Goal: Contribute content: Contribute content

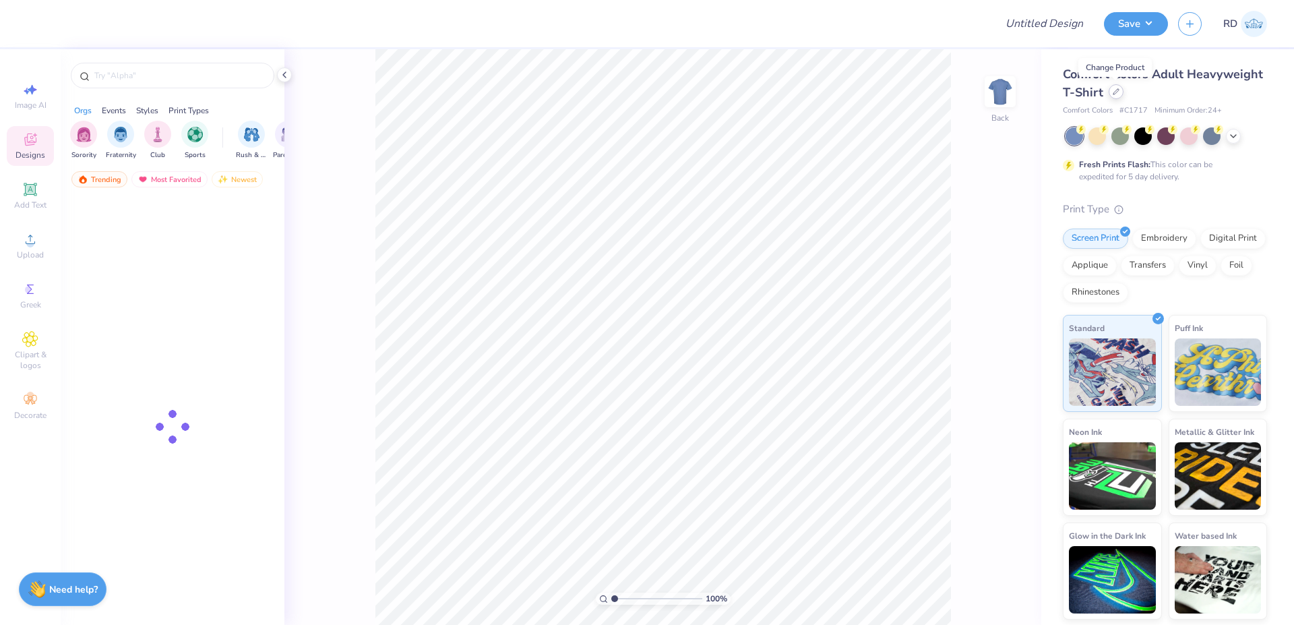
click at [1113, 94] on icon at bounding box center [1115, 91] width 5 height 5
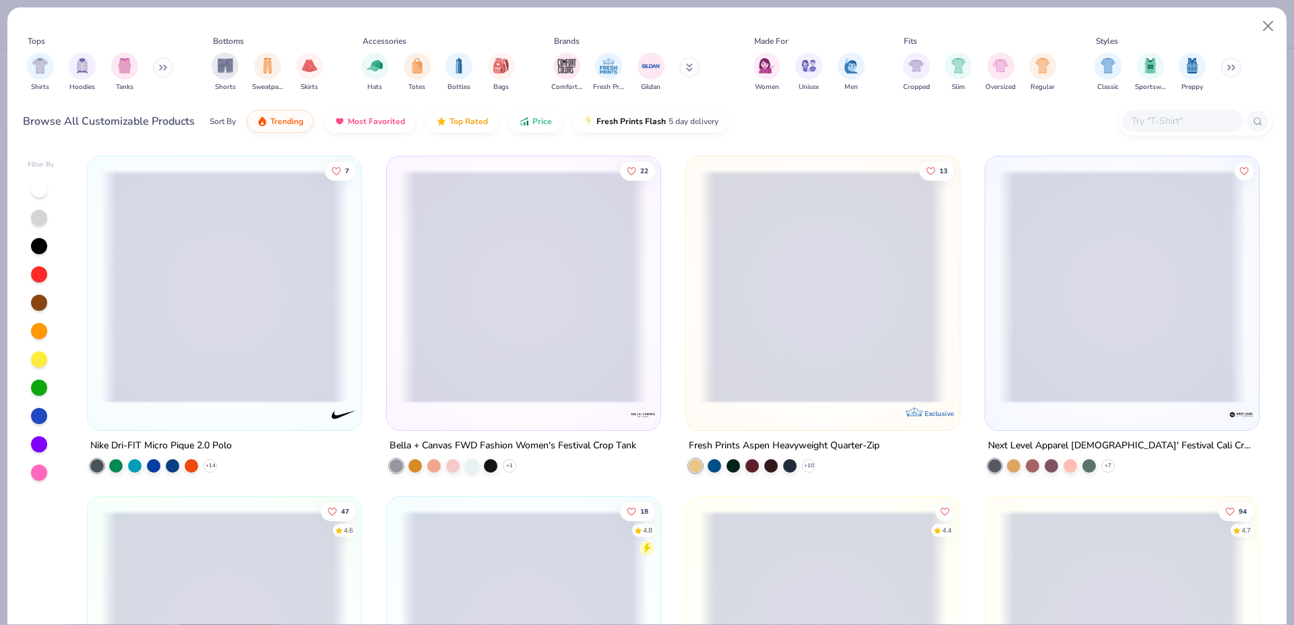
click at [1169, 119] on input "text" at bounding box center [1182, 120] width 104 height 15
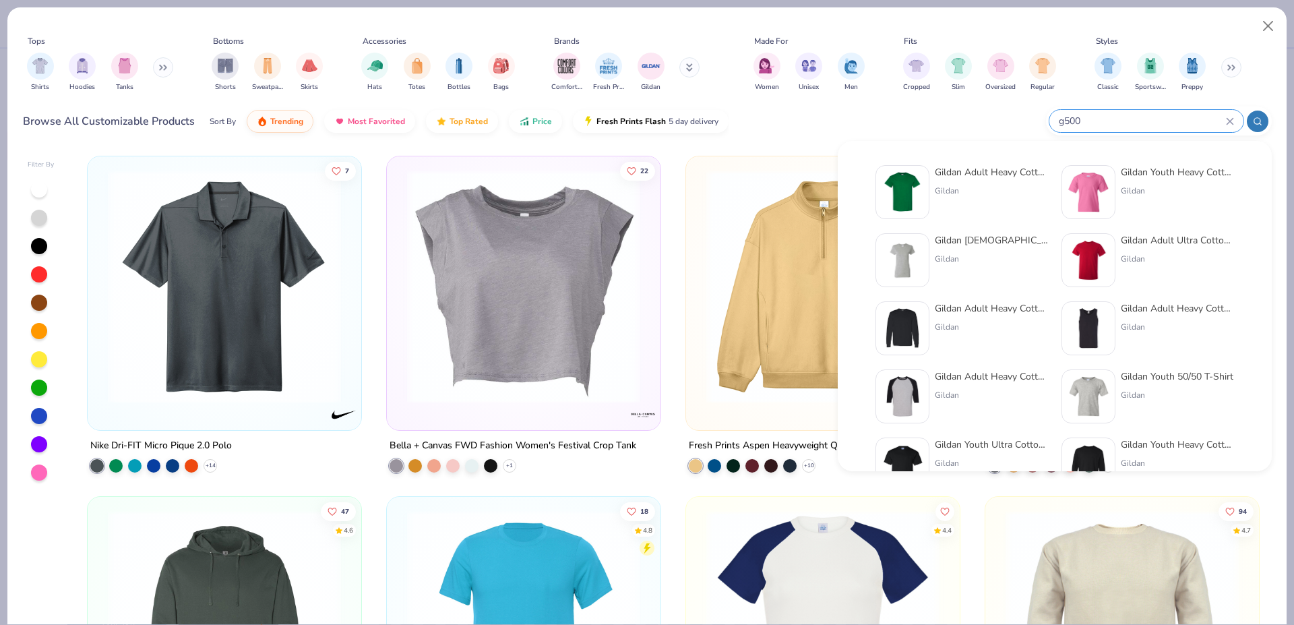
type input "g500"
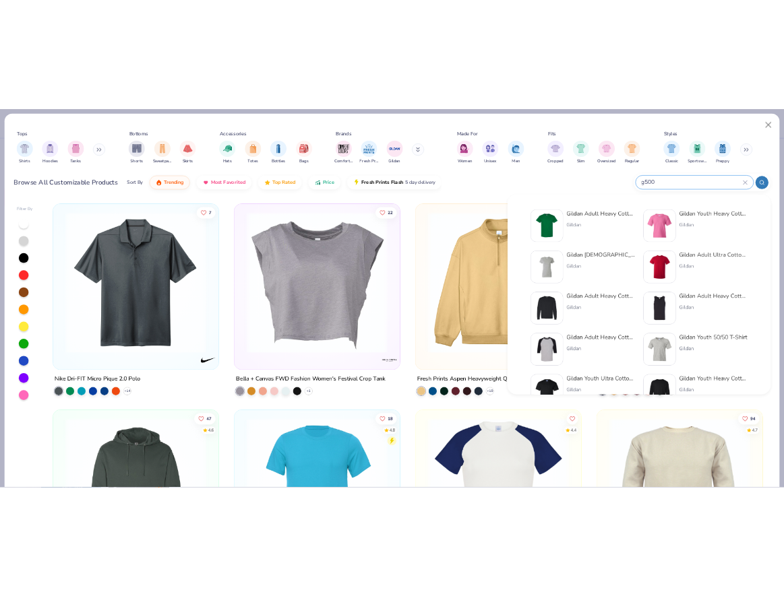
scroll to position [95, 0]
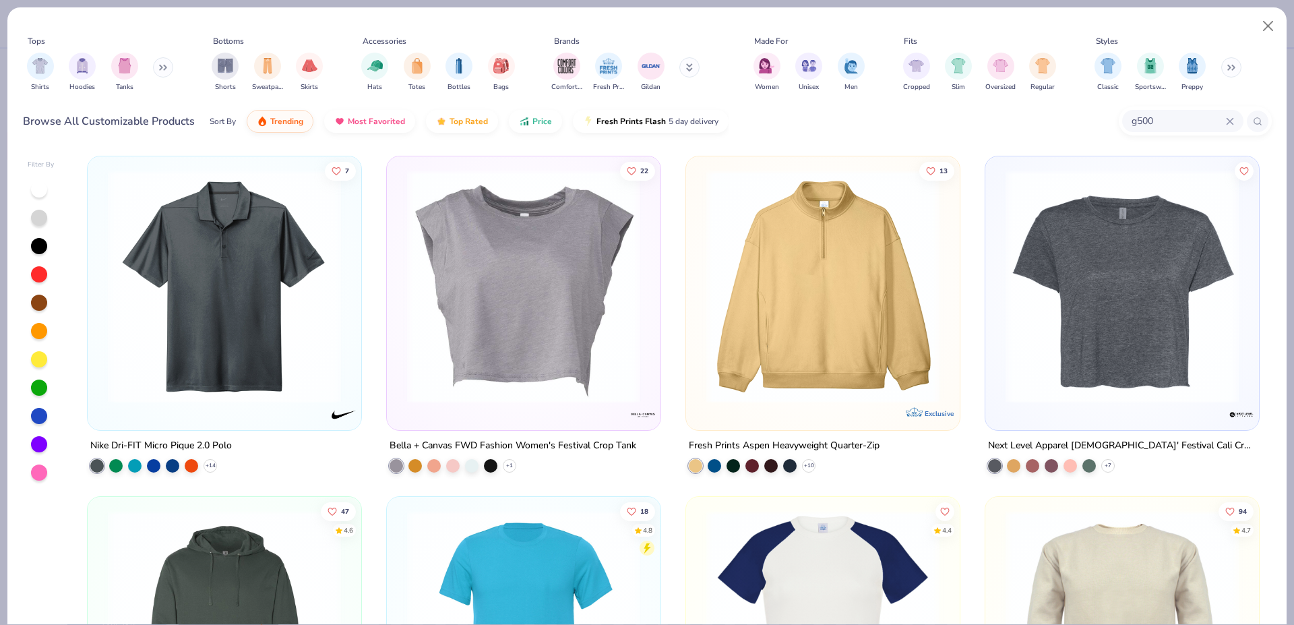
click at [812, 538] on img at bounding box center [822, 626] width 247 height 233
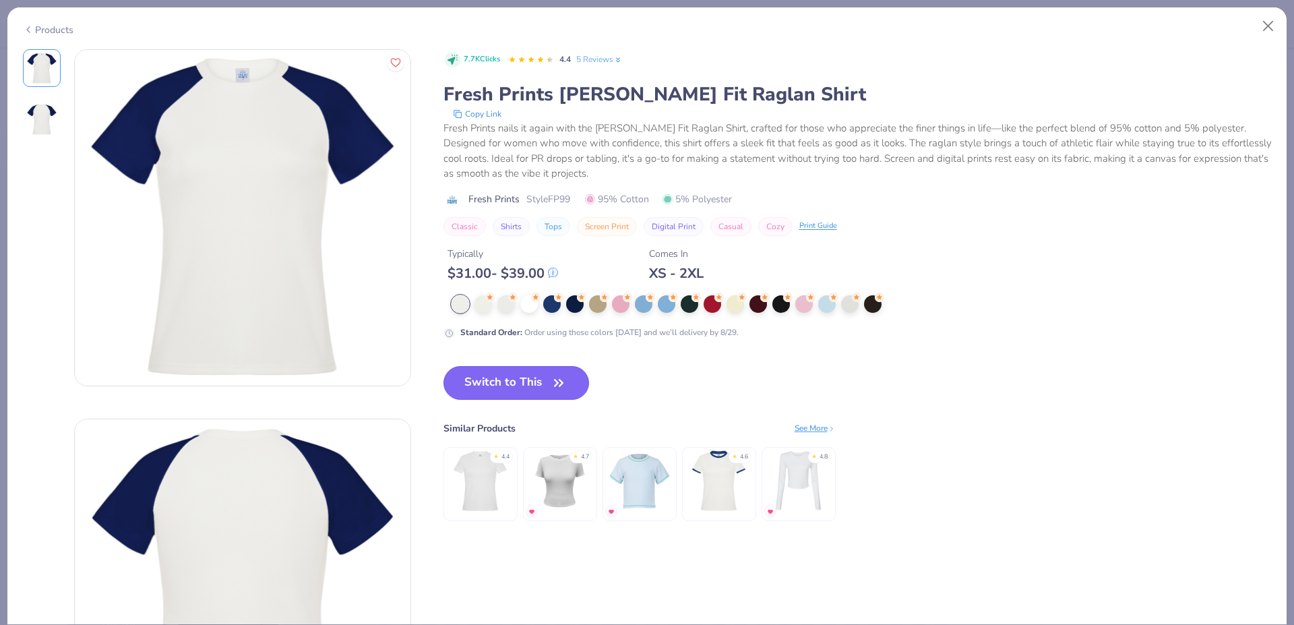
click at [570, 380] on button "Switch to This" at bounding box center [516, 383] width 146 height 34
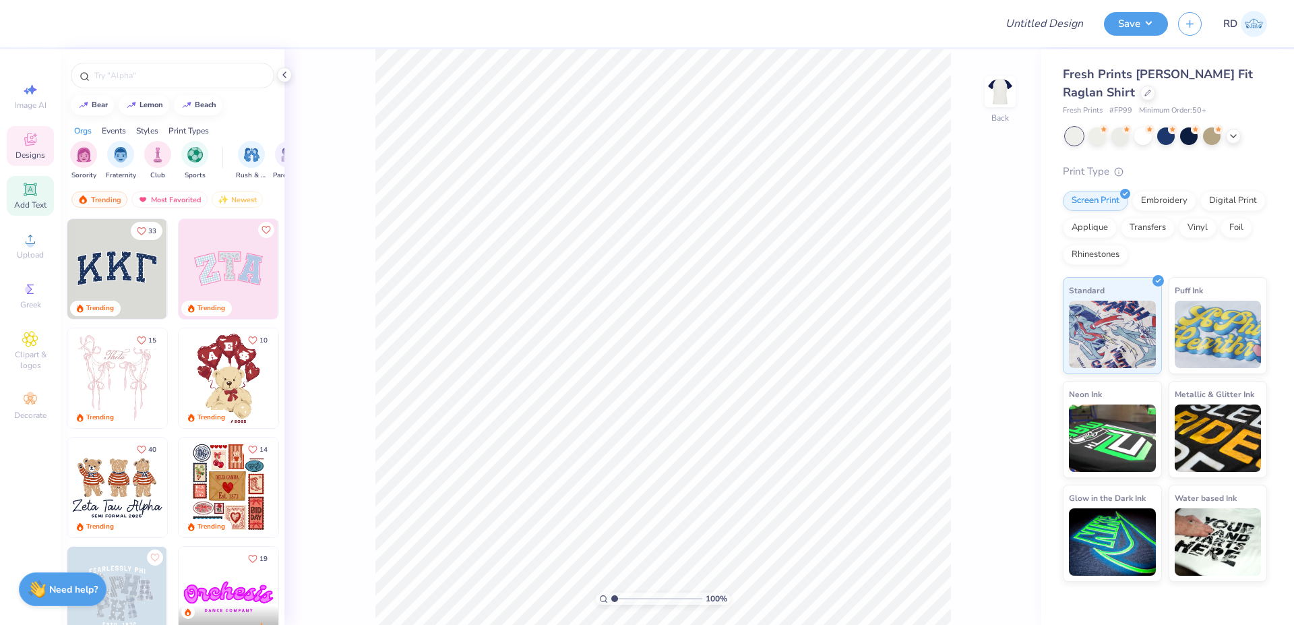
click at [28, 205] on span "Add Text" at bounding box center [30, 204] width 32 height 11
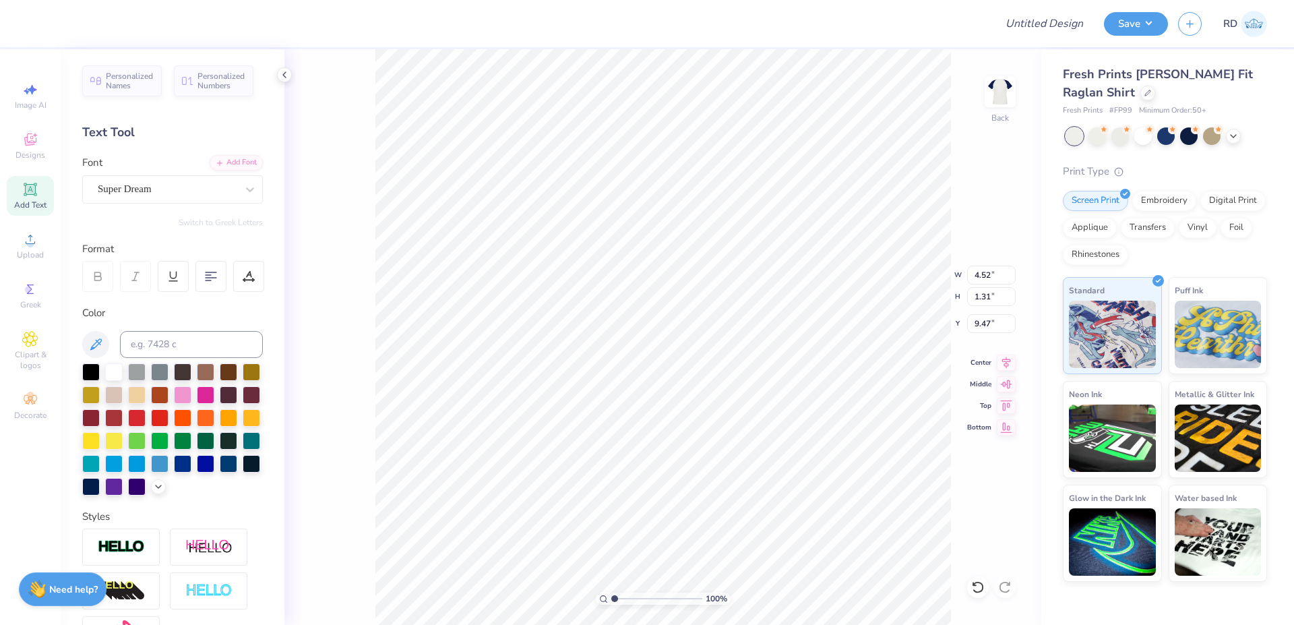
click at [1120, 104] on div "Fresh Prints [PERSON_NAME] Fit Raglan Shirt Fresh Prints # FP99 Minimum Order: …" at bounding box center [1165, 90] width 204 height 51
copy span "FP99"
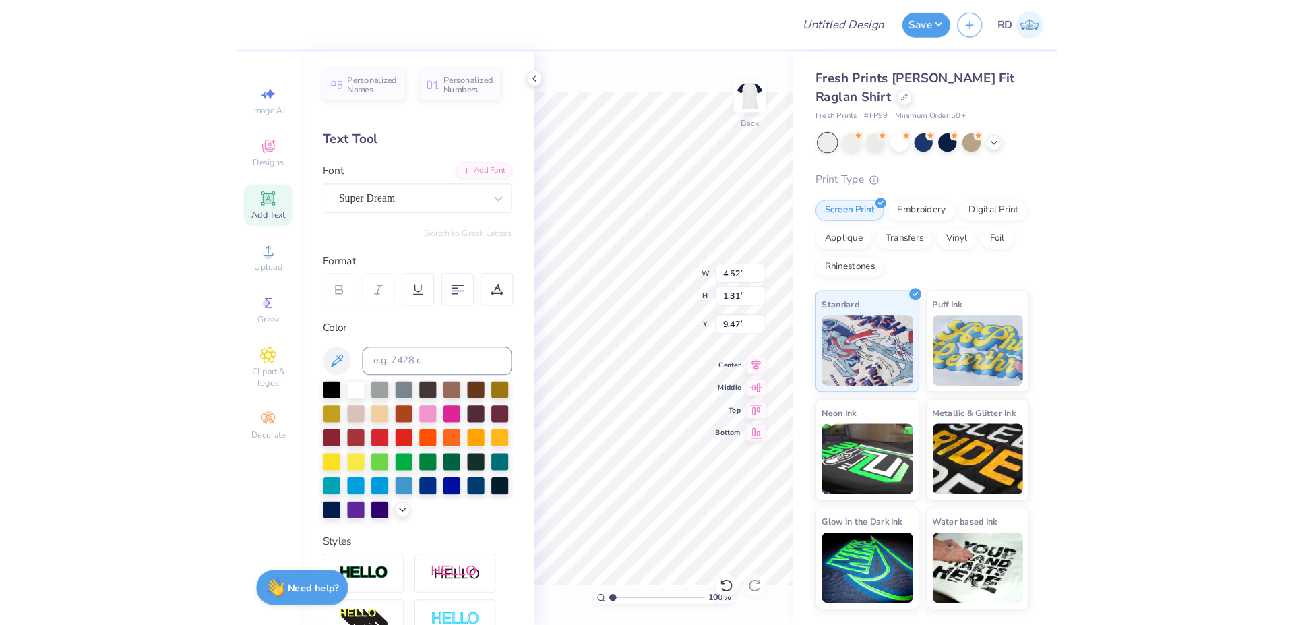
scroll to position [0, 3]
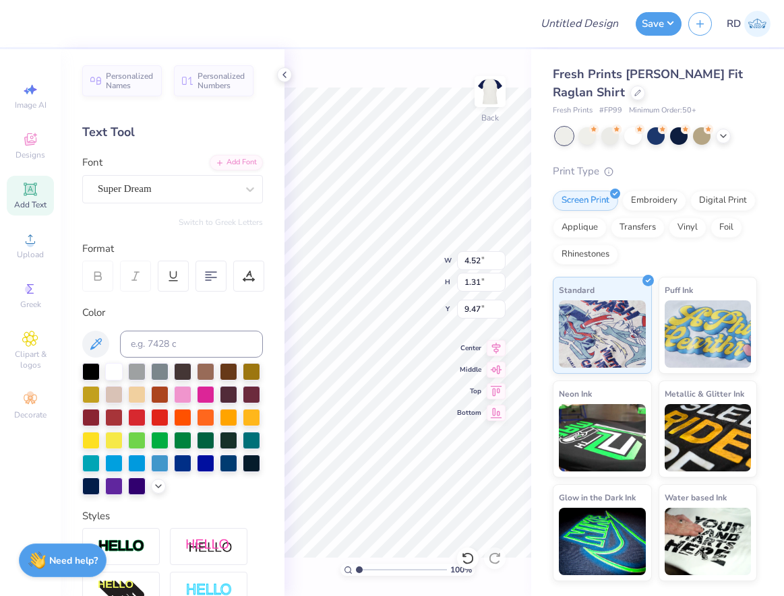
type textarea "ALPHA"
click at [18, 255] on span "Upload" at bounding box center [30, 254] width 27 height 11
click at [70, 24] on div at bounding box center [71, 22] width 19 height 19
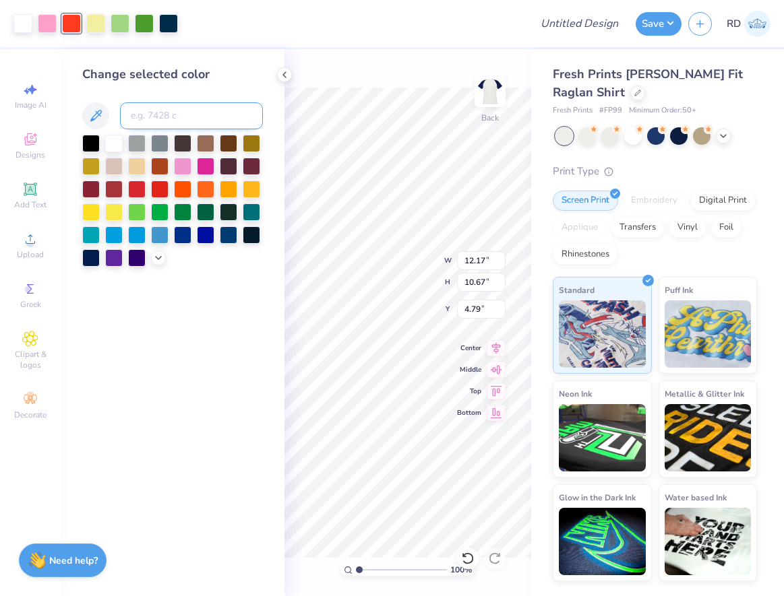
click at [160, 116] on input at bounding box center [191, 115] width 143 height 27
type input "485"
click at [374, 38] on div at bounding box center [354, 23] width 338 height 47
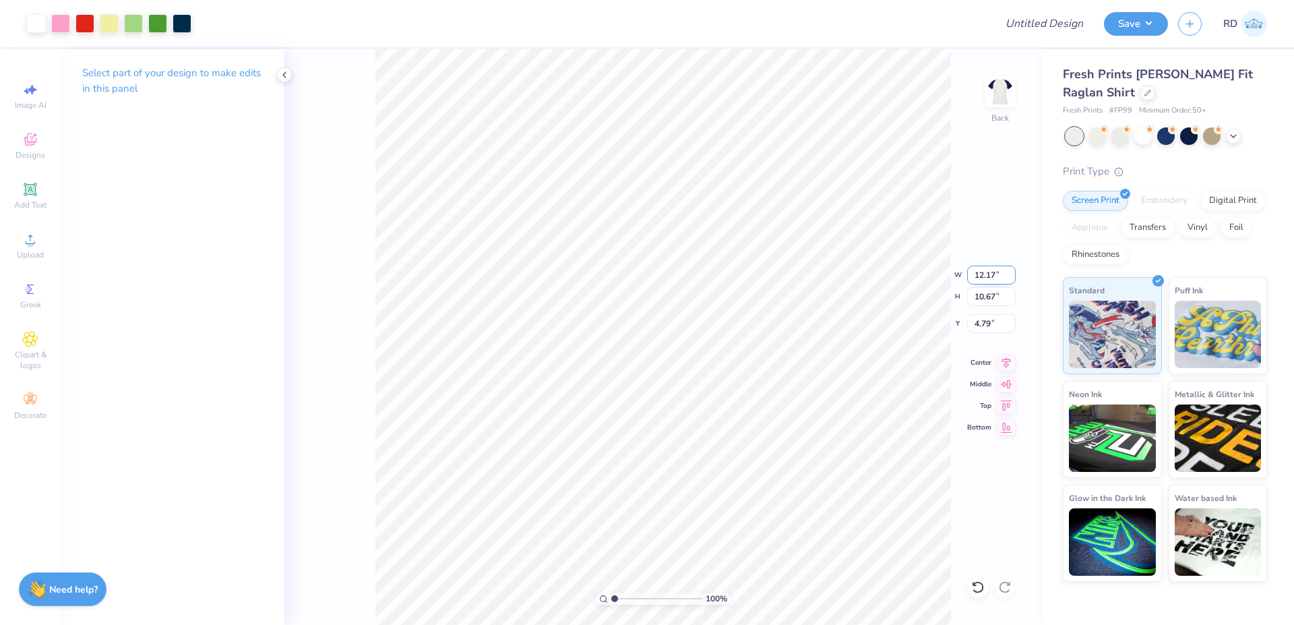
click at [979, 280] on input "12.17" at bounding box center [991, 275] width 49 height 19
type input "5.00"
type input "4.38"
type input "2.49"
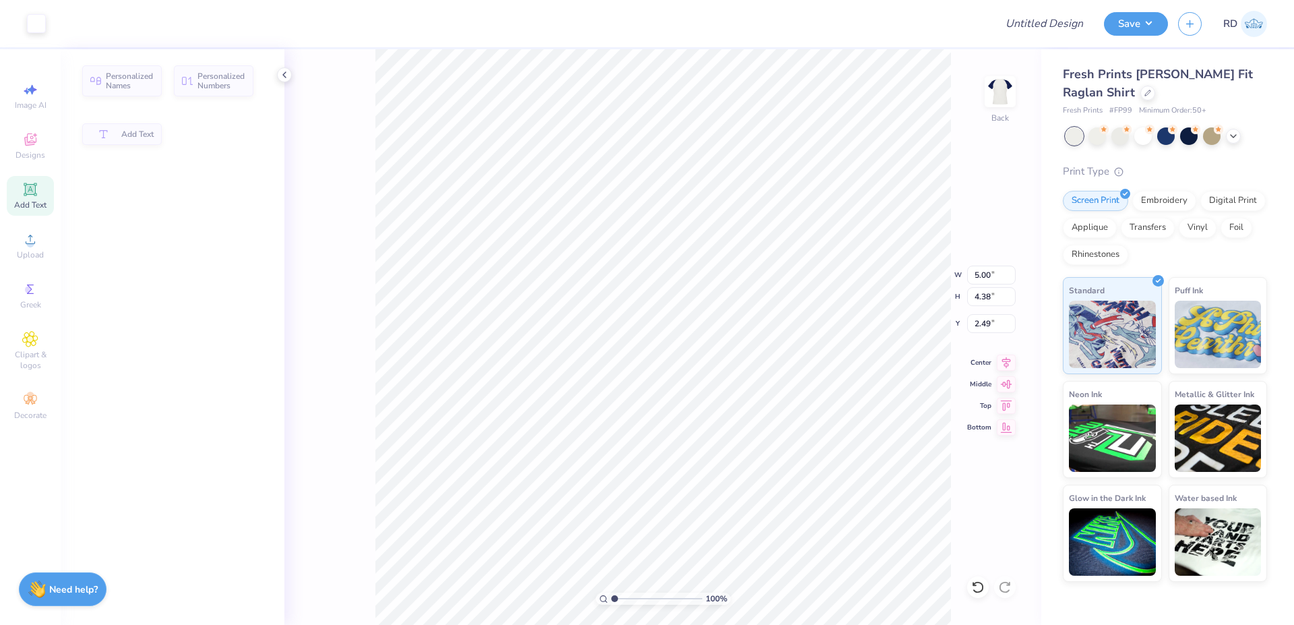
type input "5.63"
type input "1.31"
type input "9.47"
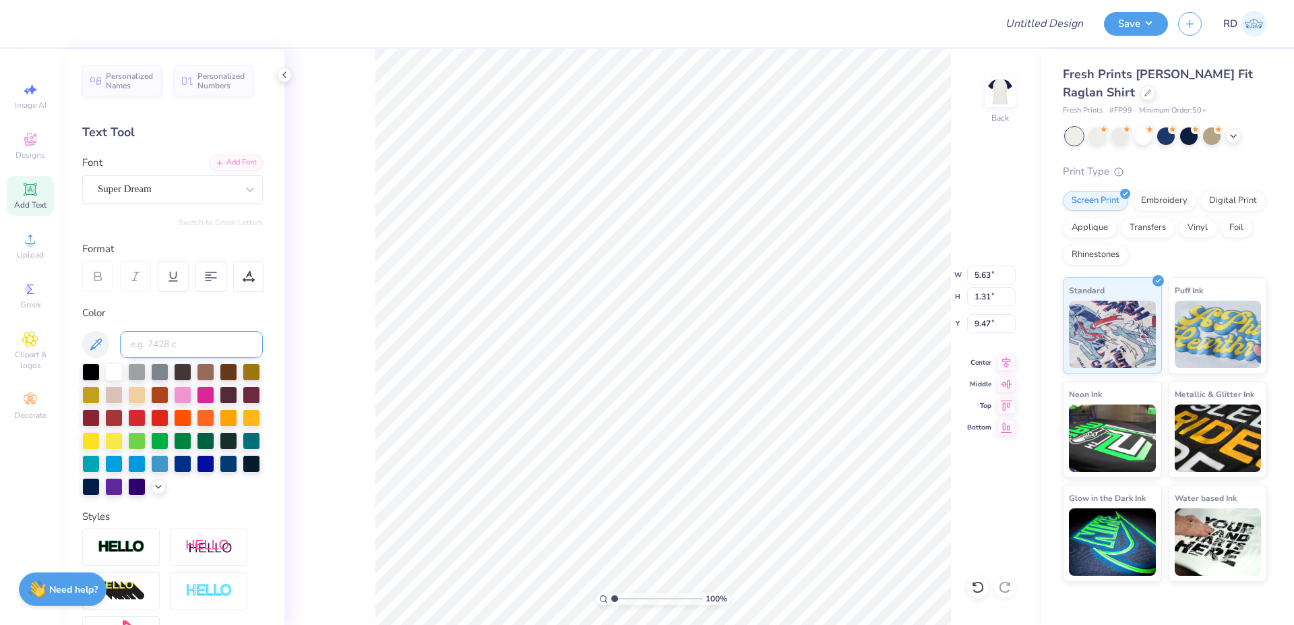
click at [166, 345] on input at bounding box center [191, 344] width 143 height 27
type input "7463"
click at [225, 164] on div "Add Font" at bounding box center [236, 161] width 53 height 15
click at [210, 159] on div "Add Font" at bounding box center [236, 161] width 53 height 15
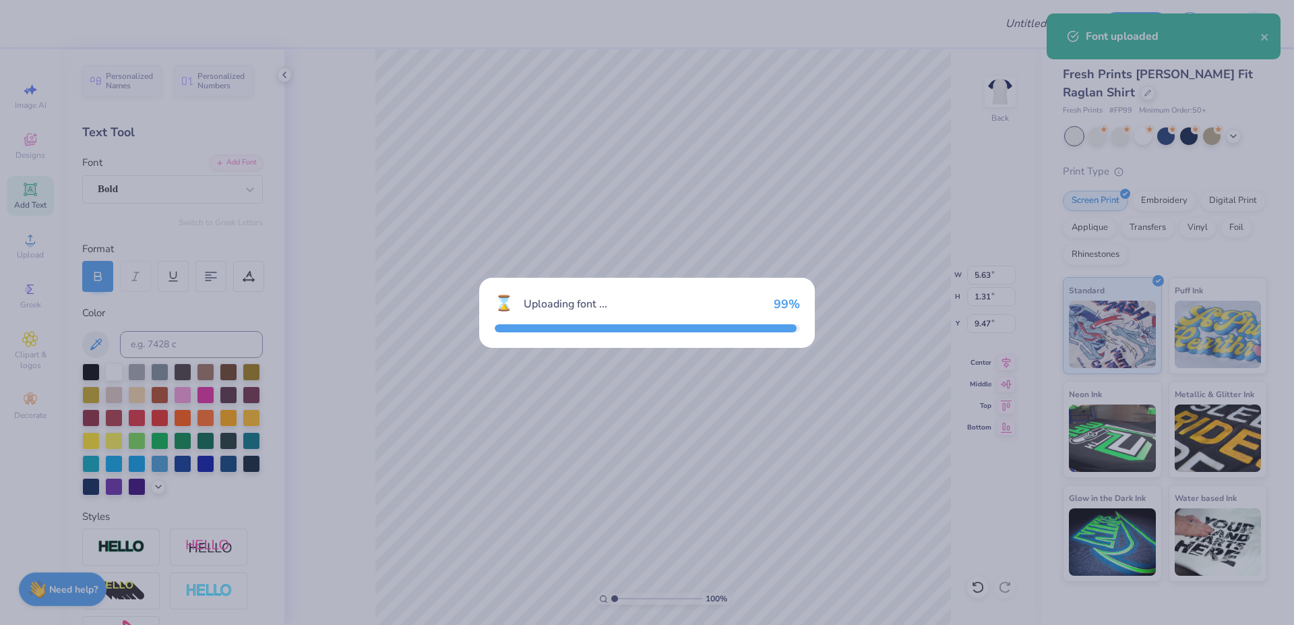
type input "7.23"
type input "1.34"
type input "9.46"
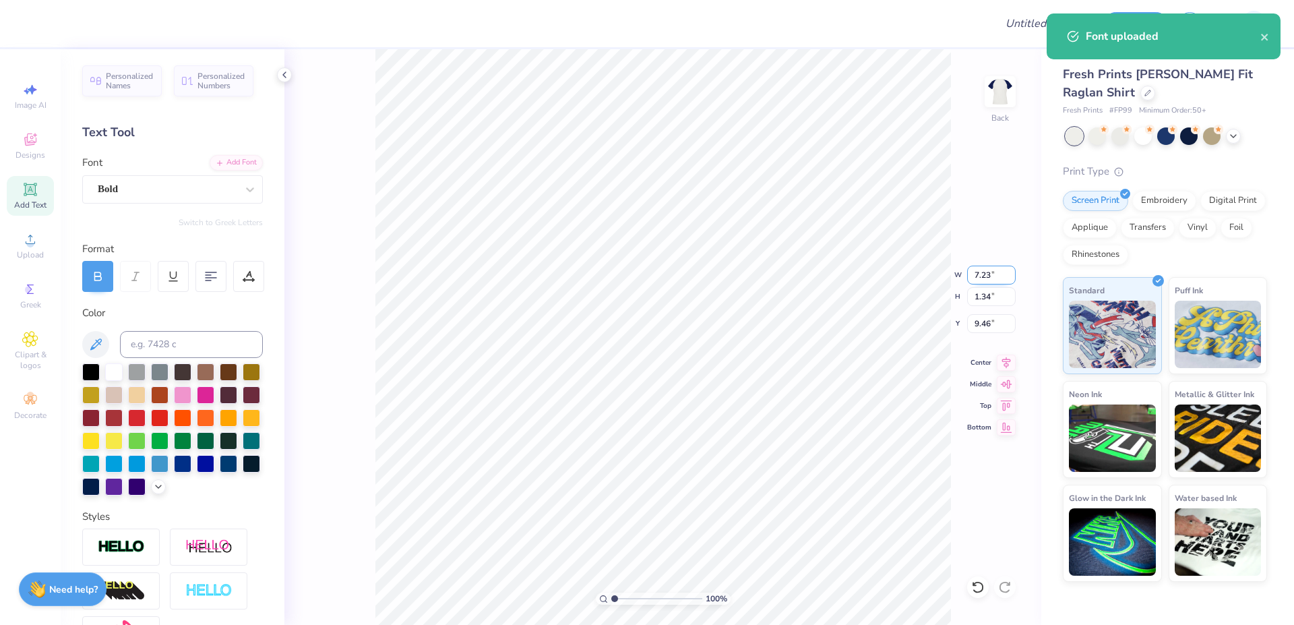
click at [986, 283] on input "7.23" at bounding box center [991, 275] width 49 height 19
paste input "8.01"
type input "8.01"
type input "1.48"
type input "9.38"
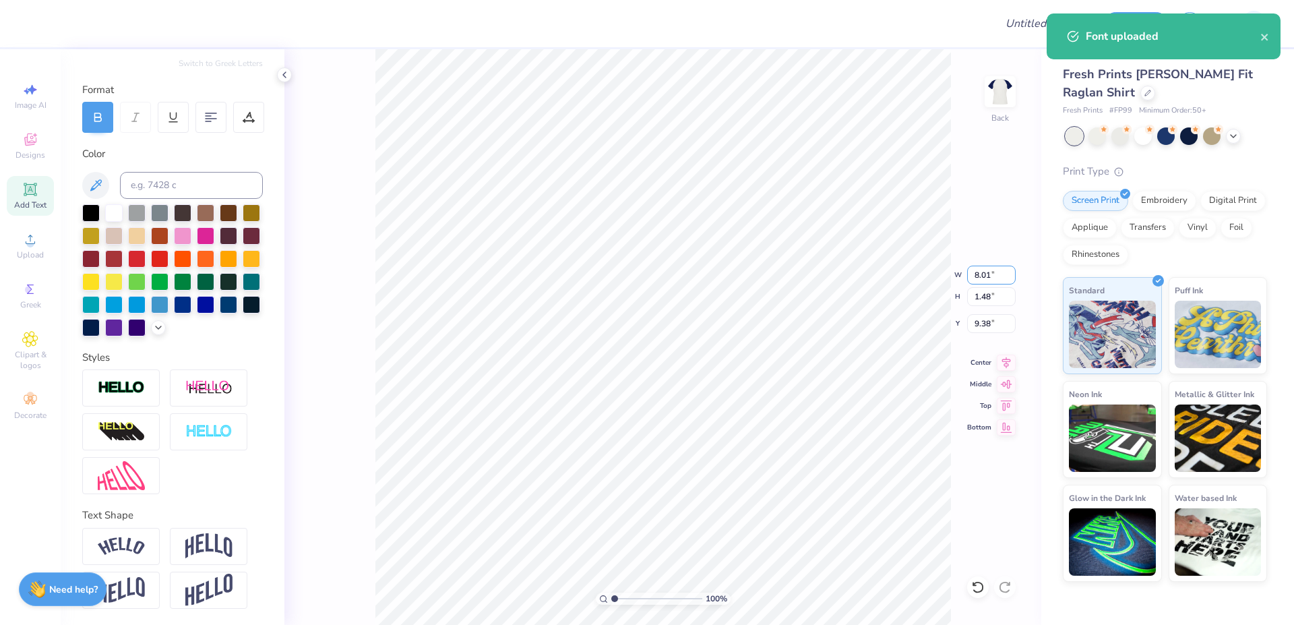
scroll to position [162, 0]
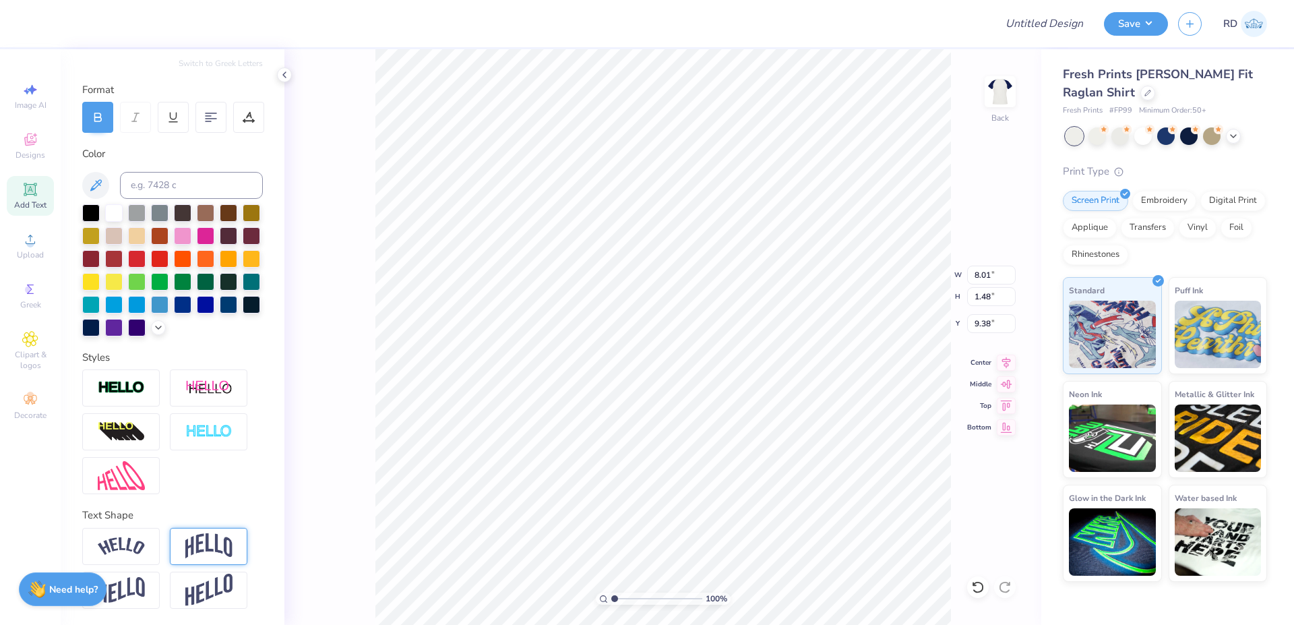
click at [212, 559] on img at bounding box center [208, 546] width 47 height 26
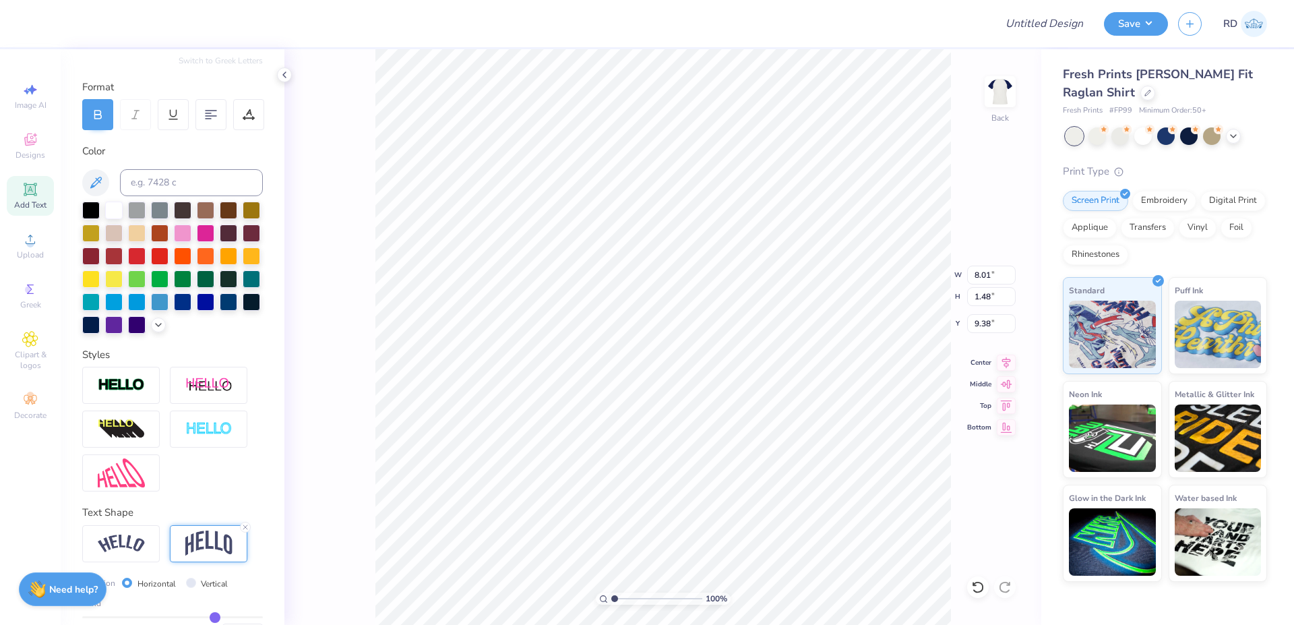
type input "3.11"
type input "8.57"
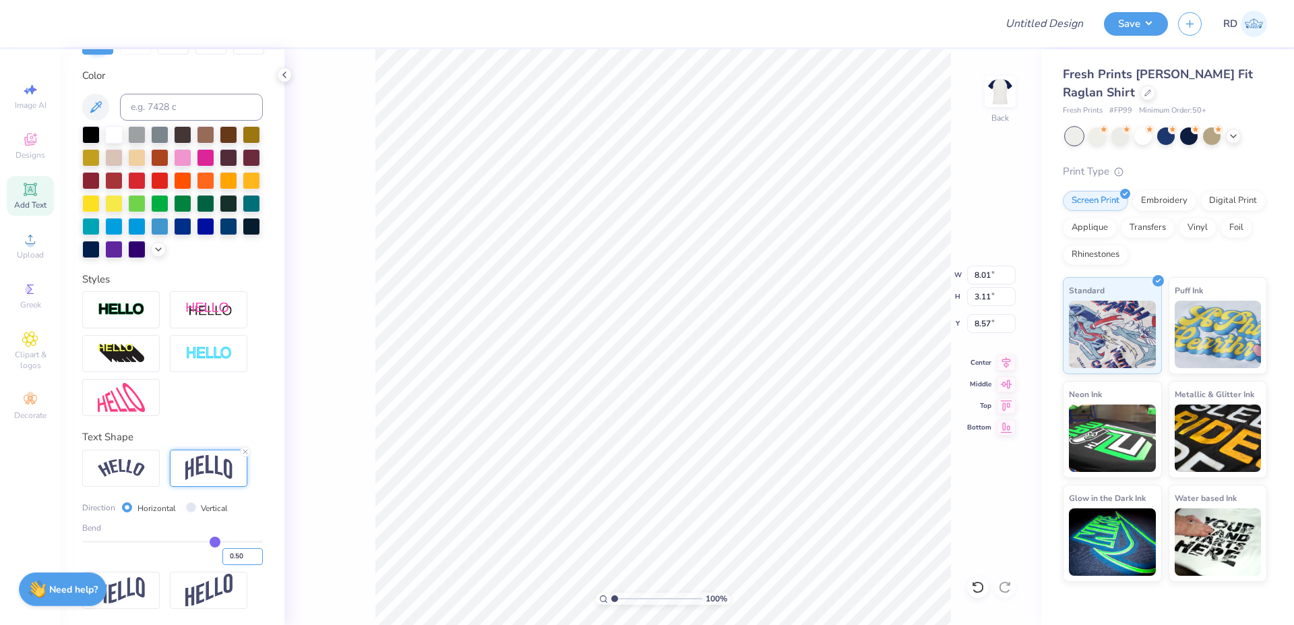
scroll to position [262, 0]
click at [226, 553] on input "0.50" at bounding box center [242, 556] width 40 height 17
type input ".1"
type input "0.1"
type input "0.10"
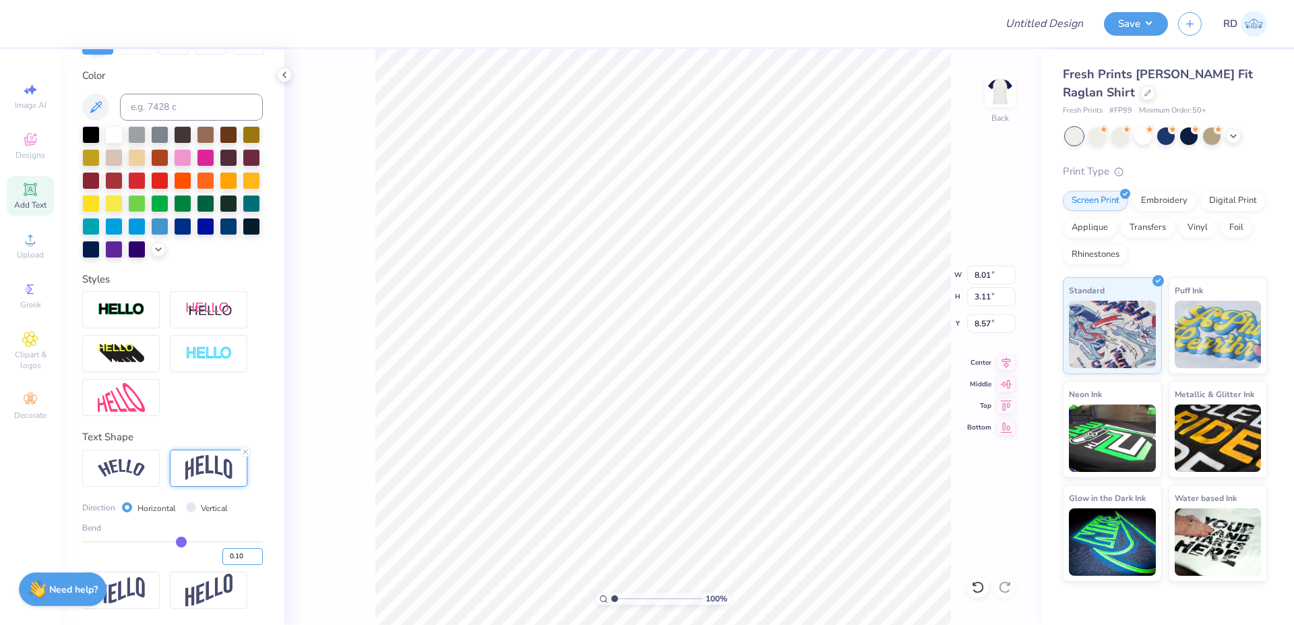
type input "1.76"
type input "9.24"
click at [228, 555] on input "0.10" at bounding box center [242, 556] width 40 height 17
type input "0.15"
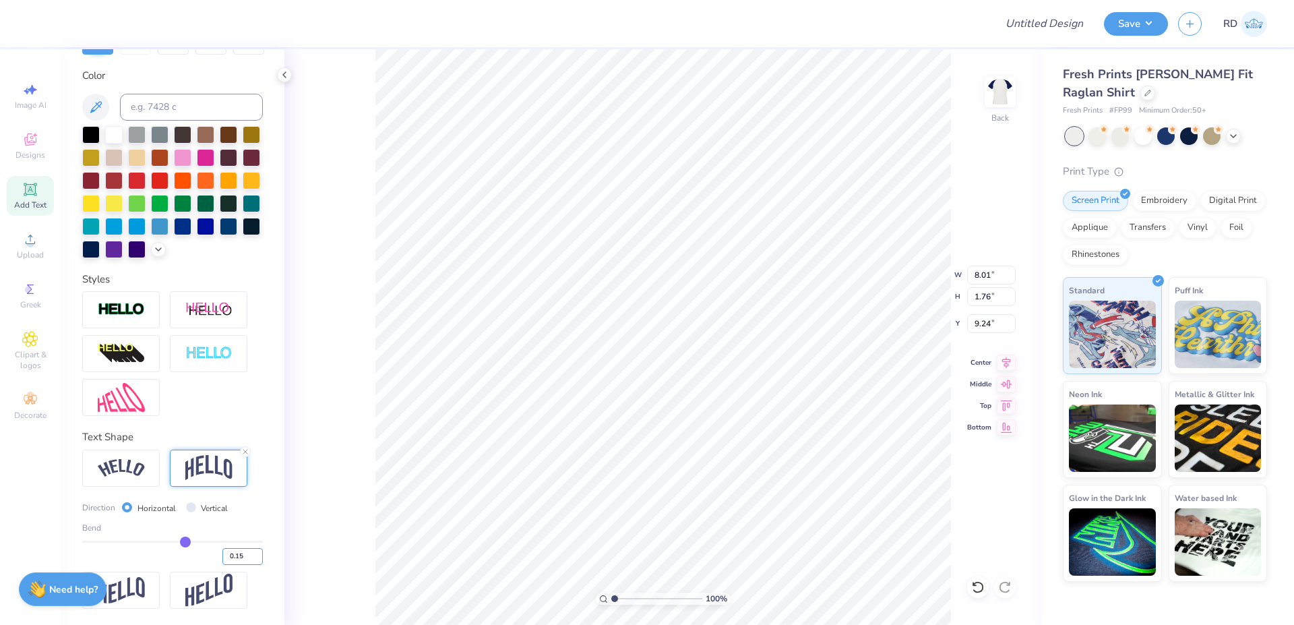
type input "1.92"
type input "9.16"
click at [749, 375] on li "Duplicate" at bounding box center [763, 372] width 106 height 26
type input "3.27"
type input "10.16"
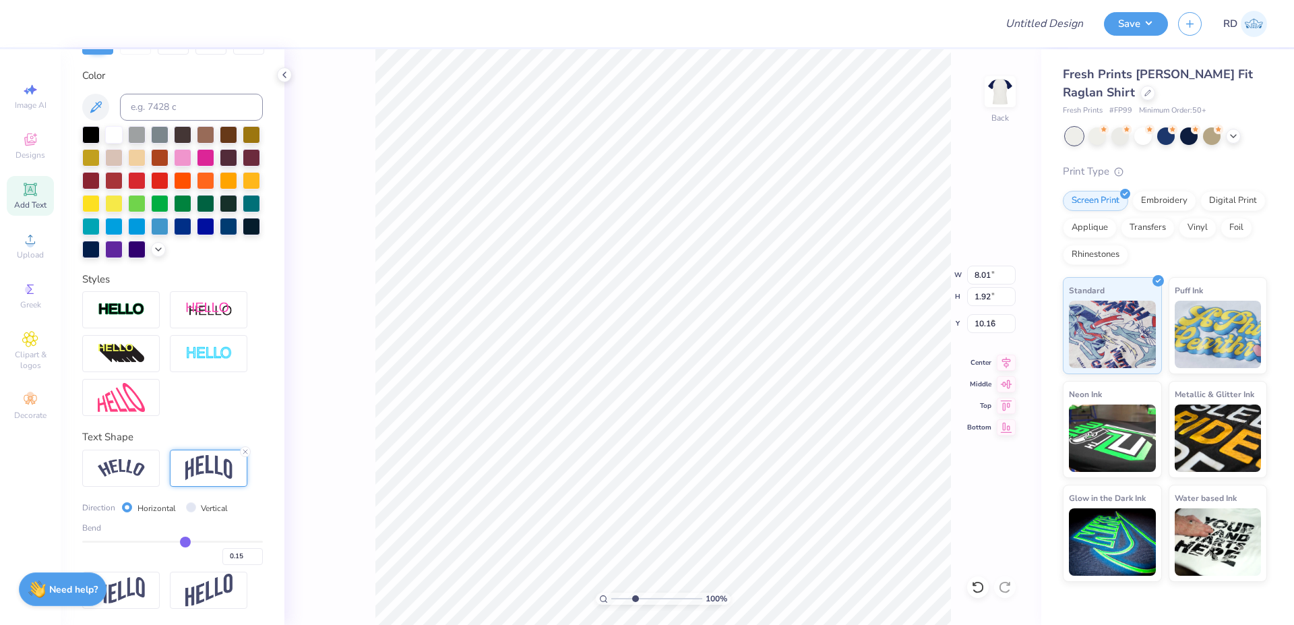
click at [635, 599] on input "range" at bounding box center [656, 598] width 91 height 12
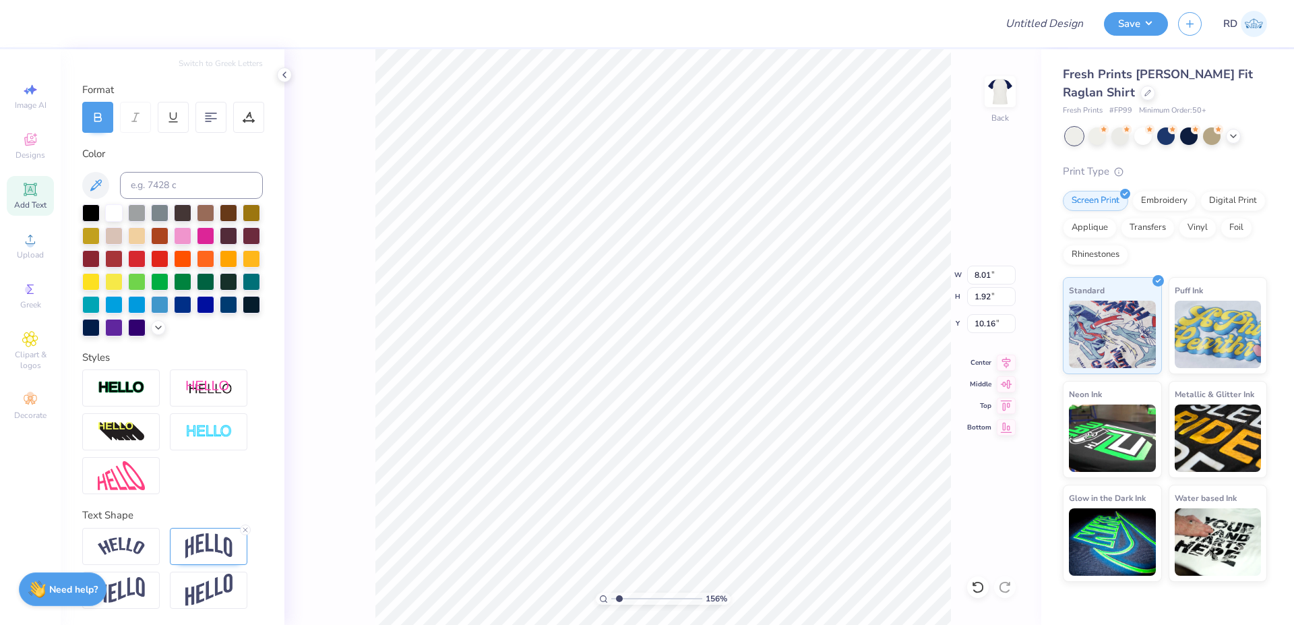
click at [619, 597] on input "range" at bounding box center [656, 598] width 91 height 12
type input "1.56"
type textarea "DELTA PI"
type input "10.84"
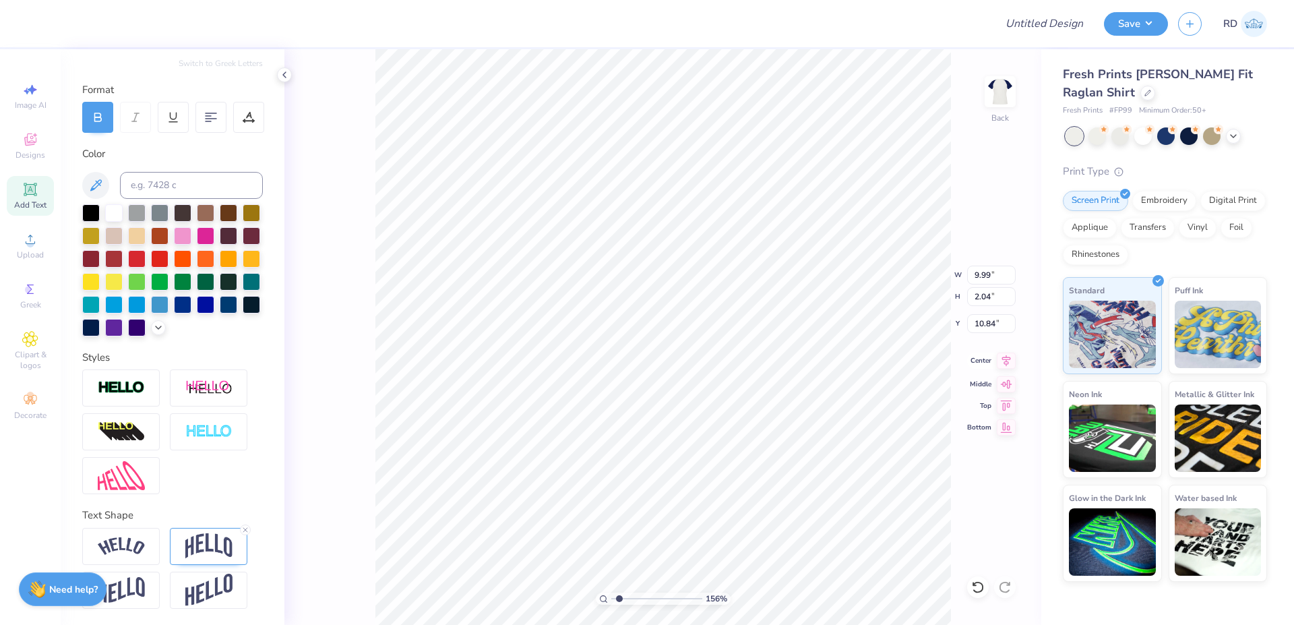
click at [1003, 361] on icon at bounding box center [1006, 360] width 19 height 16
type input "8.01"
type input "1.92"
type input "9.16"
click at [1012, 357] on icon at bounding box center [1006, 360] width 19 height 16
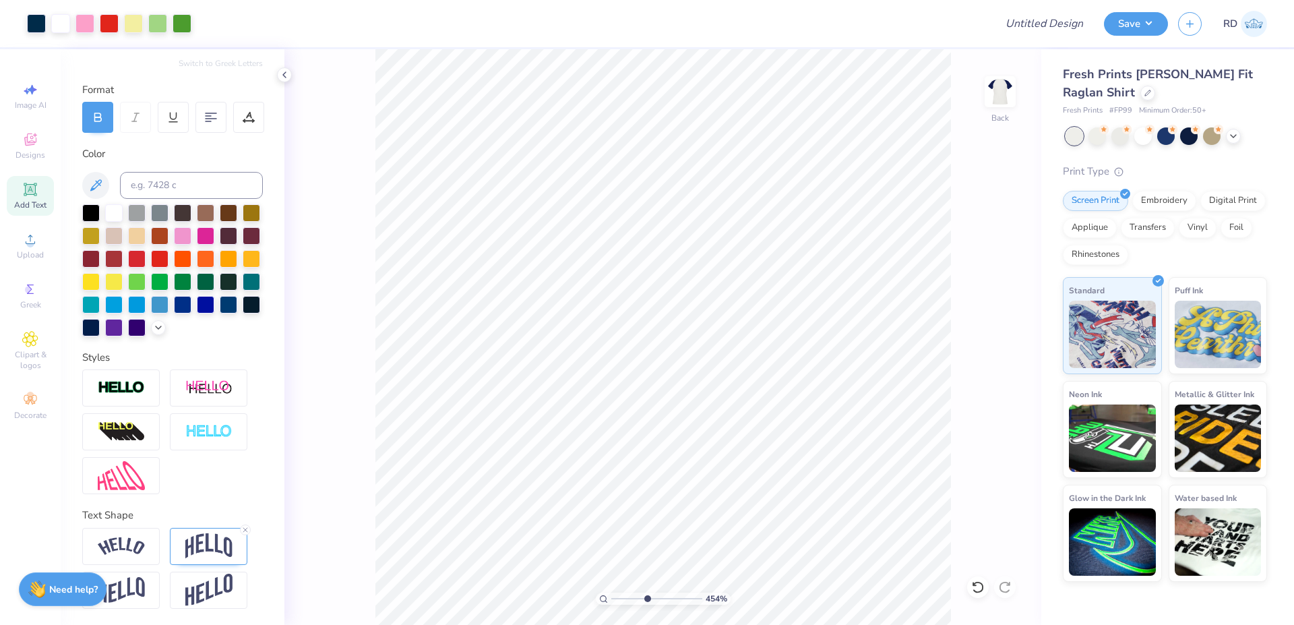
click at [646, 598] on input "range" at bounding box center [656, 598] width 91 height 12
type input "2.53"
type input "10.88"
drag, startPoint x: 628, startPoint y: 598, endPoint x: 621, endPoint y: 598, distance: 7.4
click at [621, 598] on input "range" at bounding box center [656, 598] width 91 height 12
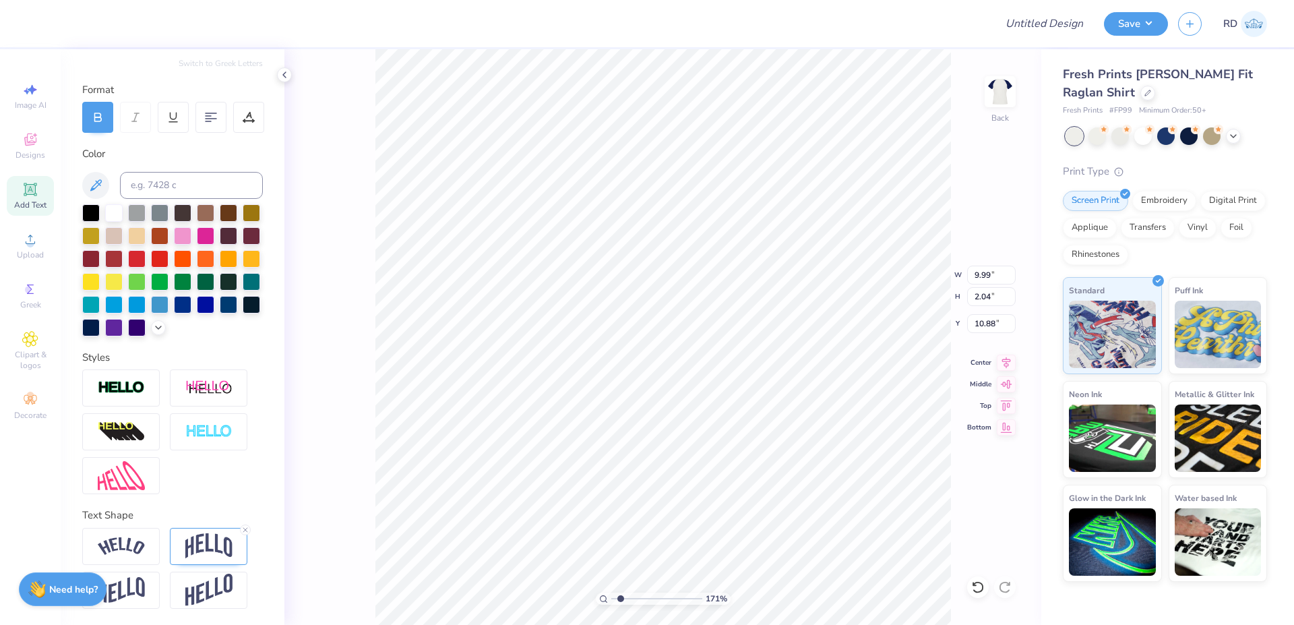
type input "1.71"
click at [996, 276] on input "5.00" at bounding box center [991, 275] width 49 height 19
paste input "7.31"
type input "7.31"
type input "6.41"
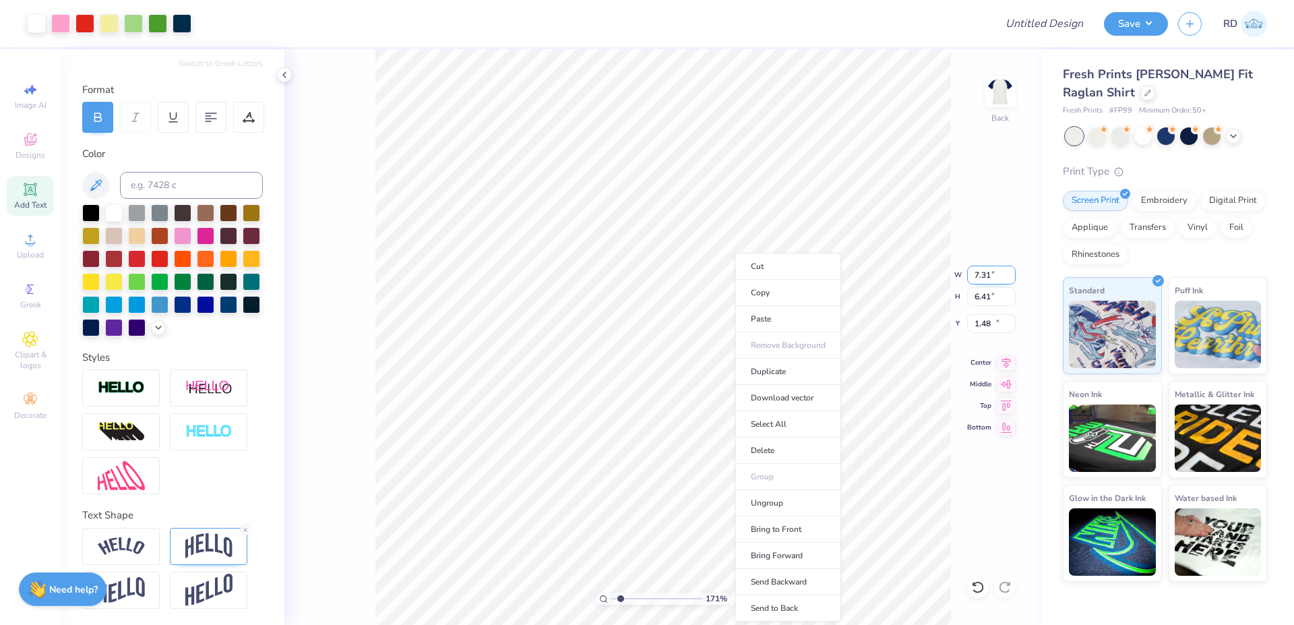
type input "11.58"
click at [786, 526] on li "Bring to Front" at bounding box center [788, 529] width 106 height 26
type input "12.07"
click at [1005, 365] on icon at bounding box center [1006, 360] width 19 height 16
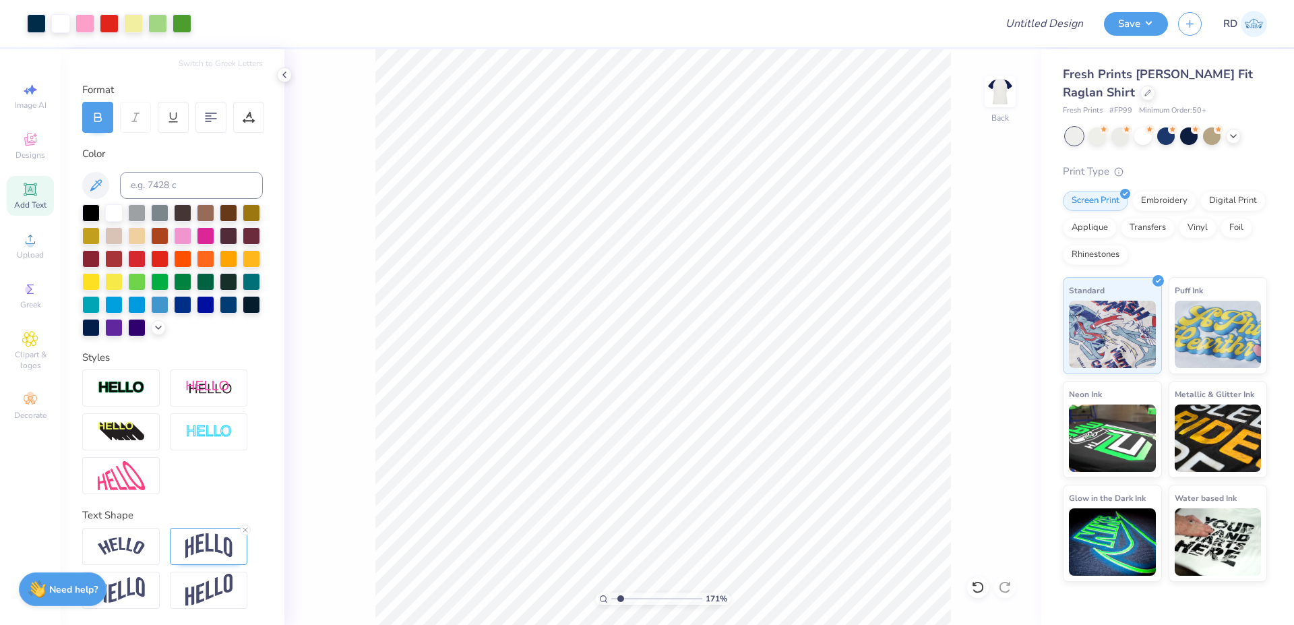
click at [677, 294] on div "Art colors Design Title Save RD Image AI Designs Add Text Upload Greek Clipart …" at bounding box center [647, 312] width 1294 height 625
click at [991, 328] on input "9.16" at bounding box center [991, 323] width 49 height 19
type input "2.00"
click at [34, 199] on div "Add Text" at bounding box center [30, 196] width 47 height 40
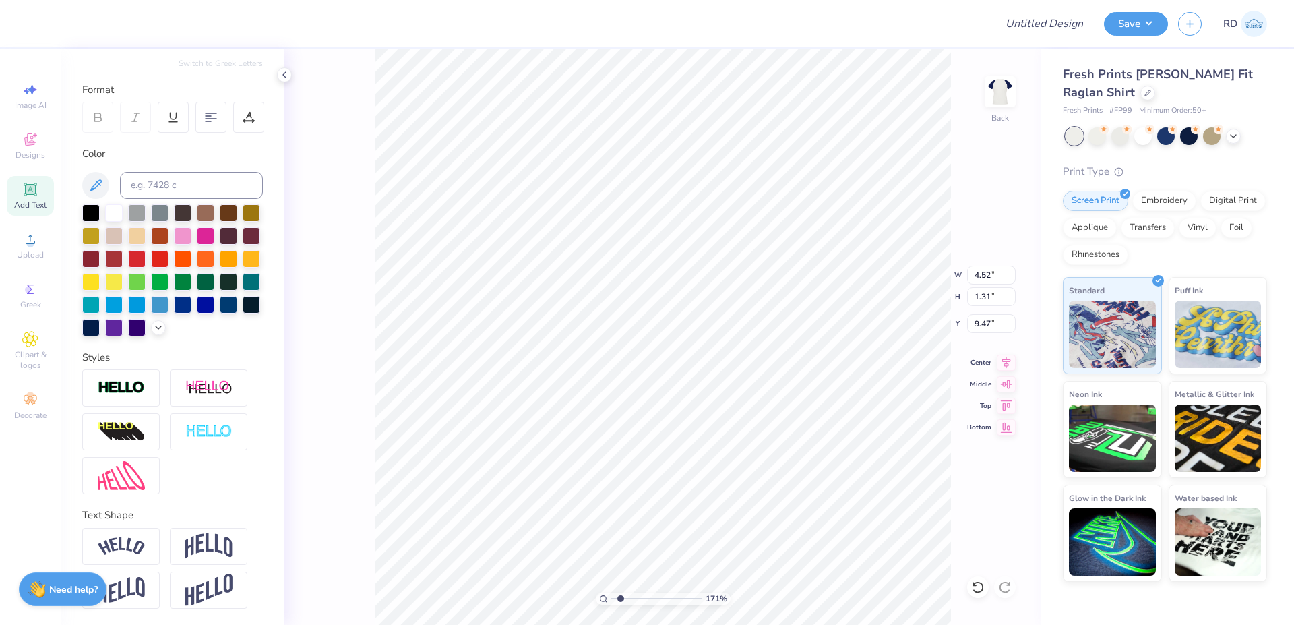
type input "9.99"
type input "2.04"
type input "3.72"
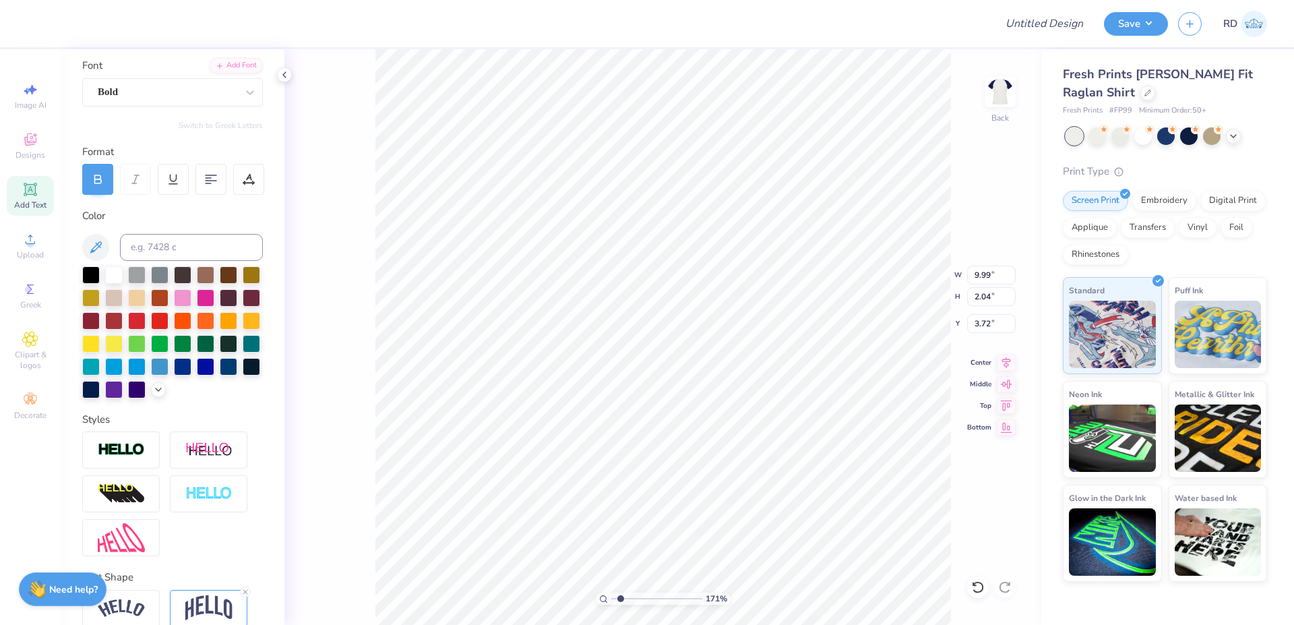
scroll to position [22, 0]
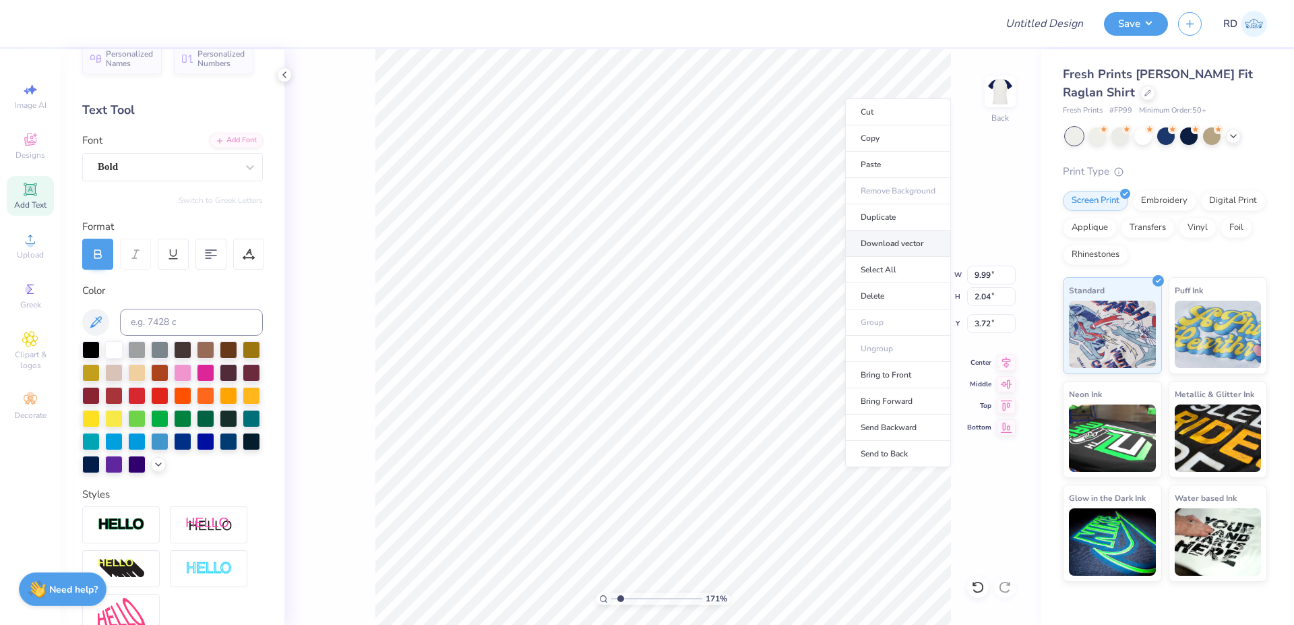
click at [887, 242] on li "Download vector" at bounding box center [898, 243] width 106 height 26
click at [891, 228] on li "Duplicate" at bounding box center [886, 226] width 106 height 26
type input "12.61"
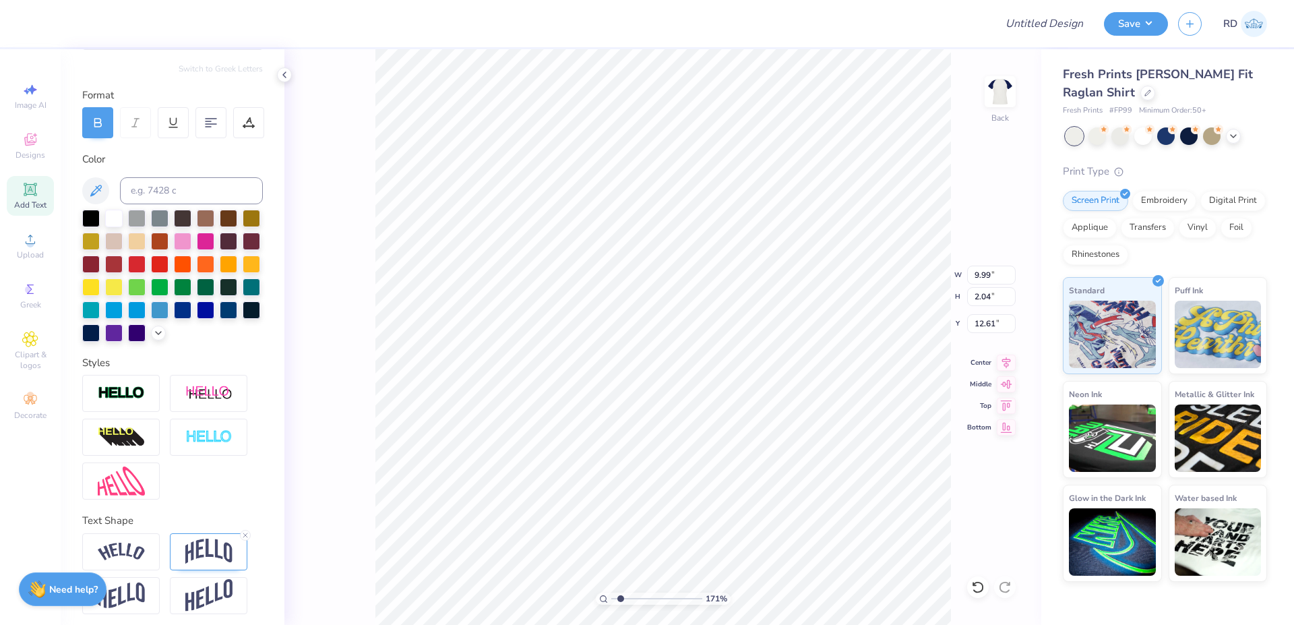
scroll to position [184, 0]
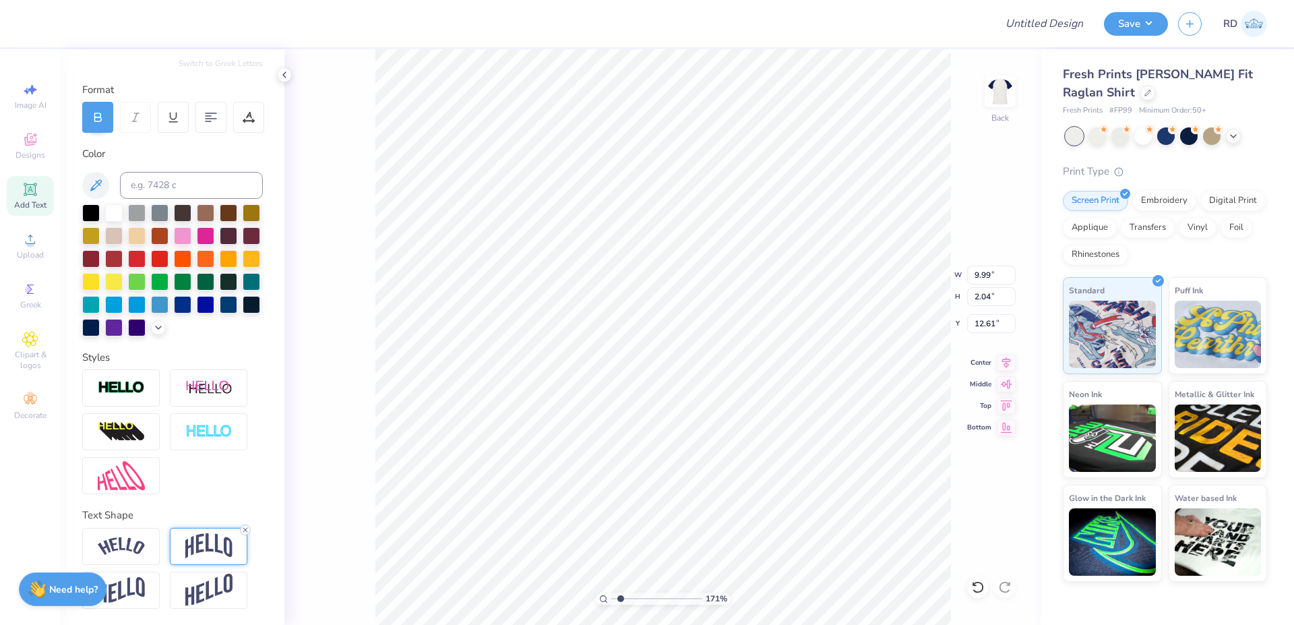
click at [243, 530] on icon at bounding box center [245, 530] width 8 height 8
type input "1.48"
type input "12.89"
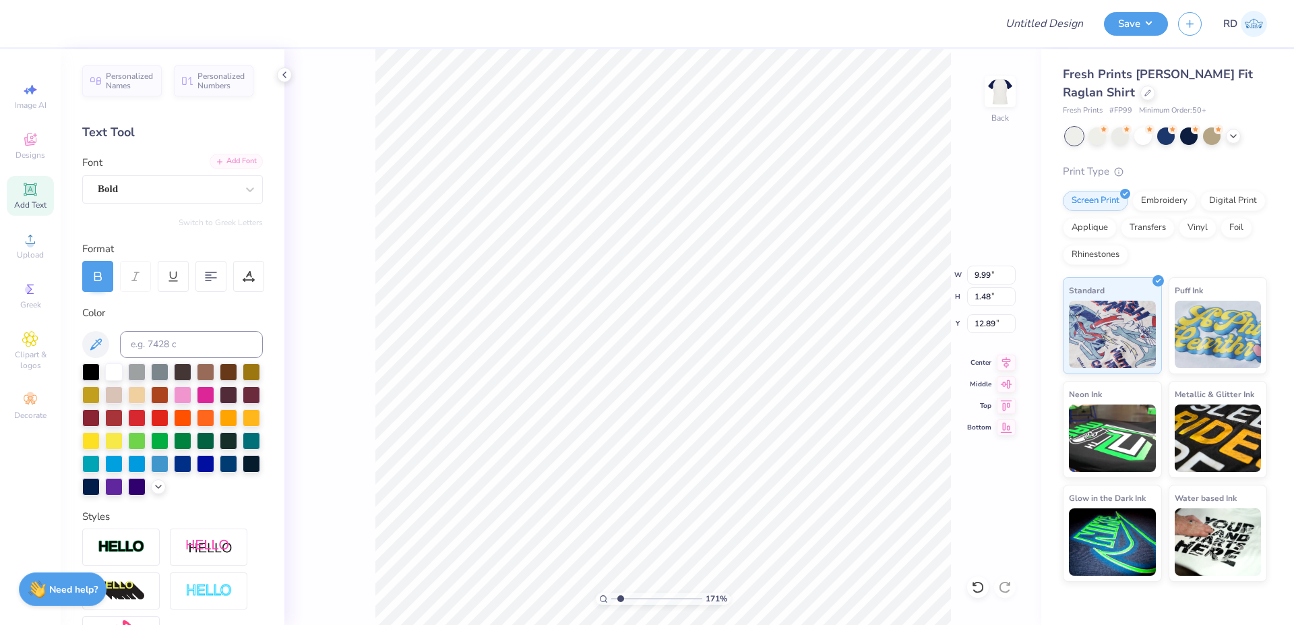
click at [233, 168] on div "Add Font" at bounding box center [236, 161] width 53 height 15
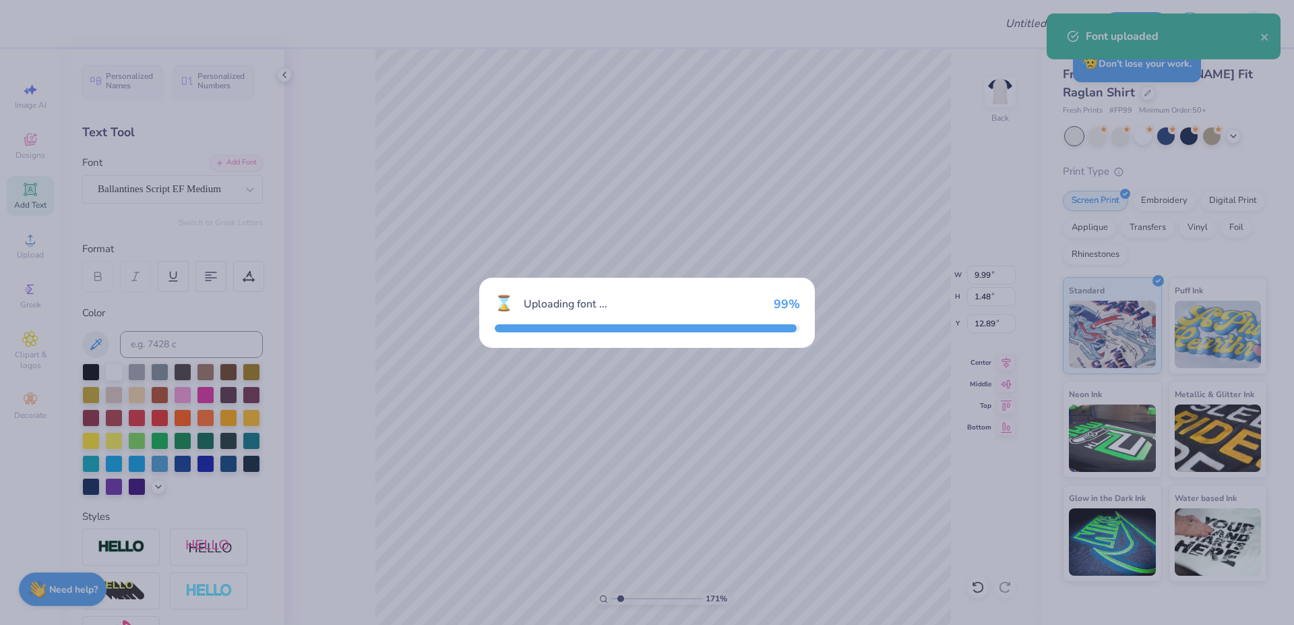
type input "11.96"
type input "1.47"
type input "12.90"
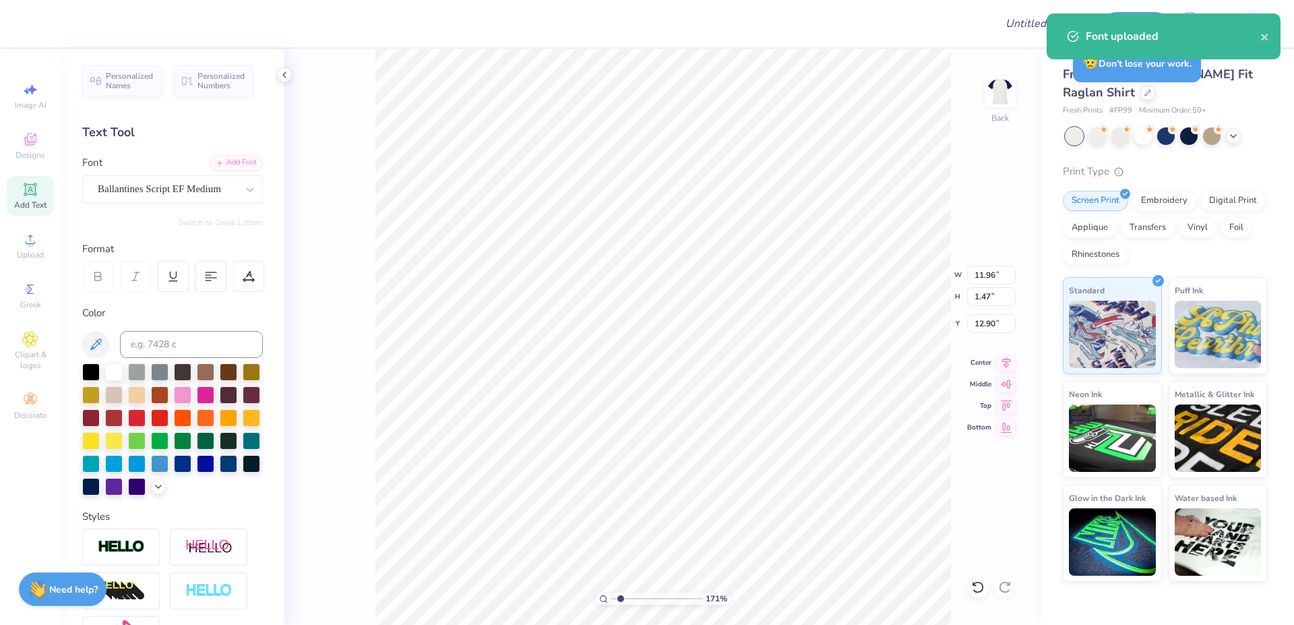
paste textarea "Established 1851"
type textarea "Established 1851"
click at [995, 274] on input "11.96" at bounding box center [991, 275] width 49 height 19
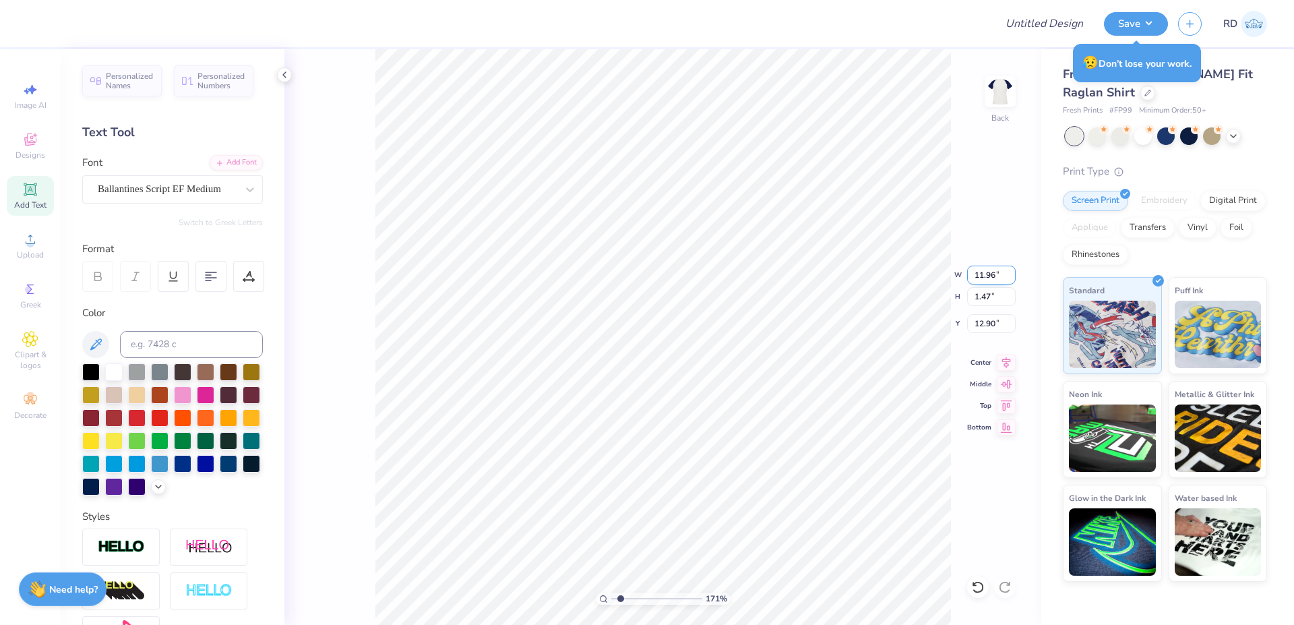
type input "12.17"
type input "1.37"
type input "12.95"
click at [991, 274] on input "12.17" at bounding box center [991, 275] width 49 height 19
paste input "4.2"
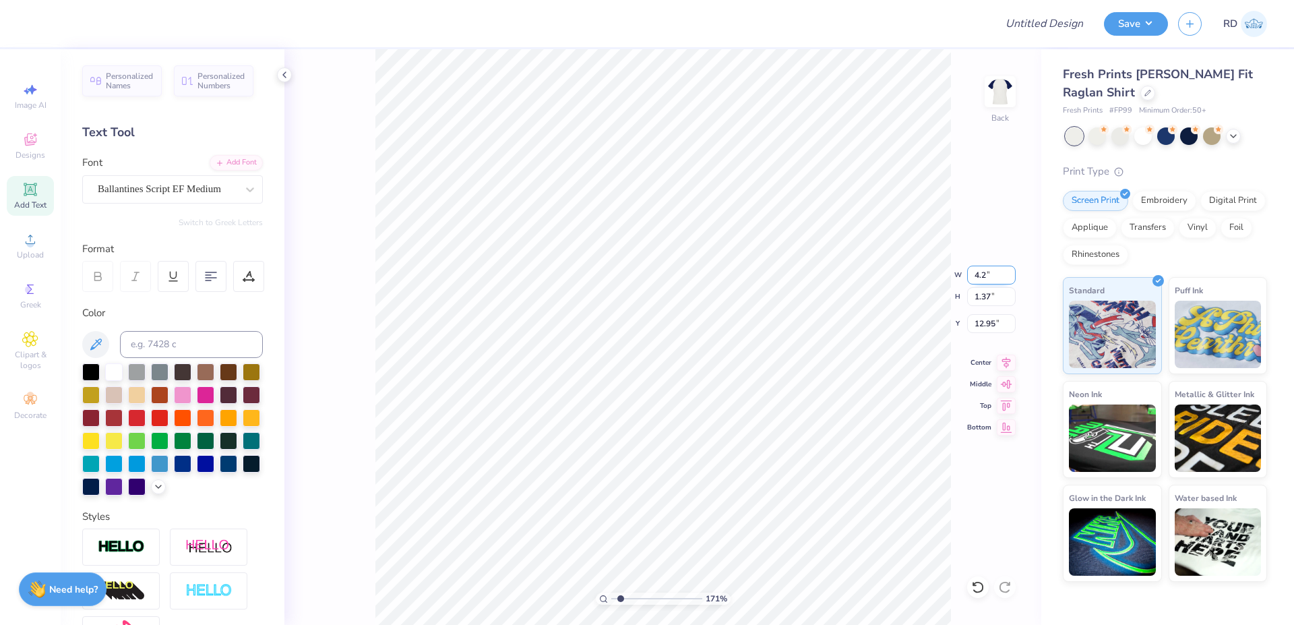
type input "4.20"
type input "0.47"
type input "11.46"
click at [1004, 360] on icon at bounding box center [1006, 359] width 9 height 11
drag, startPoint x: 616, startPoint y: 601, endPoint x: 599, endPoint y: 600, distance: 16.9
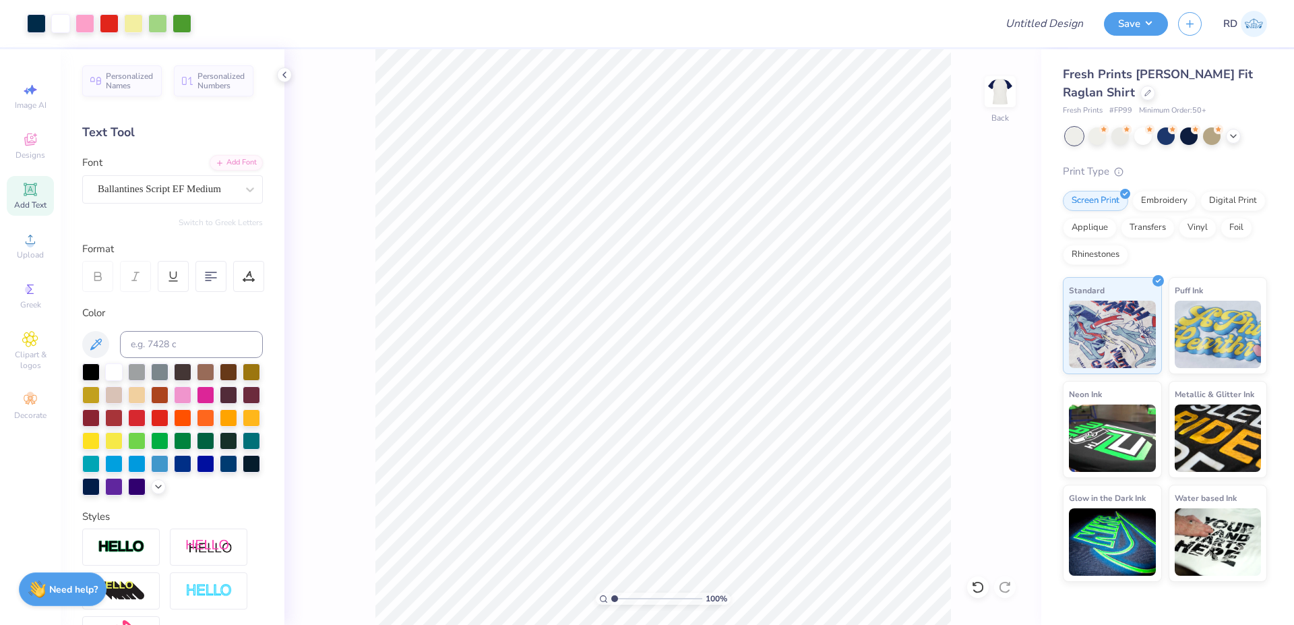
type input "1"
click at [611, 600] on input "range" at bounding box center [656, 598] width 91 height 12
click at [989, 276] on input "9.99" at bounding box center [991, 275] width 49 height 19
type input "8.00"
type input "7.95"
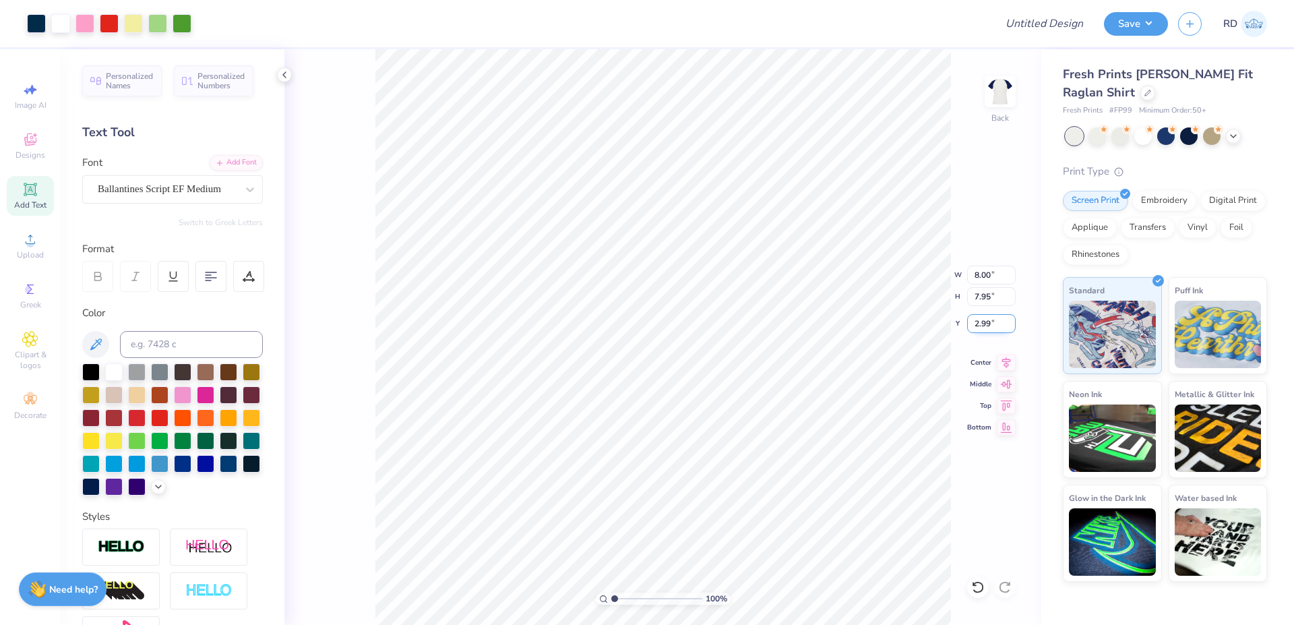
click at [995, 321] on input "2.99" at bounding box center [991, 323] width 49 height 19
type input "3.00"
click at [1008, 363] on icon at bounding box center [1006, 359] width 9 height 11
drag, startPoint x: 604, startPoint y: 597, endPoint x: 572, endPoint y: 598, distance: 32.4
click at [611, 598] on input "range" at bounding box center [656, 598] width 91 height 12
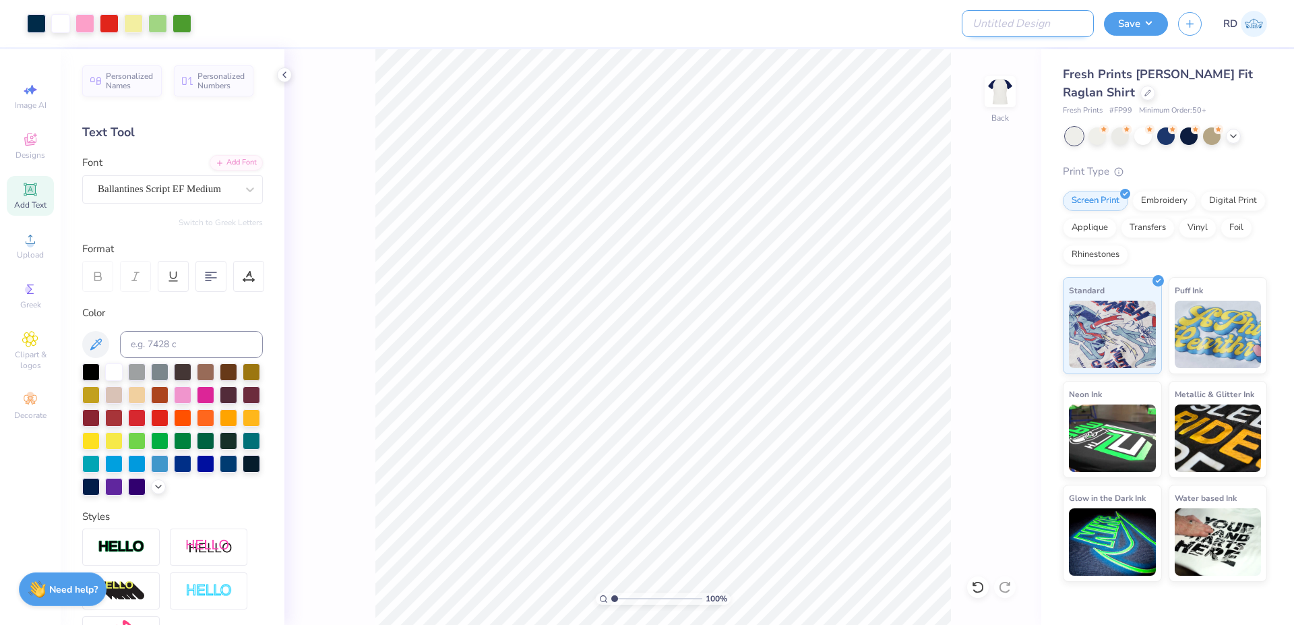
click at [1055, 17] on input "Design Title" at bounding box center [1028, 23] width 132 height 27
paste input "FPS239488"
type input "FPS239488"
click at [1129, 20] on button "Save" at bounding box center [1136, 22] width 64 height 24
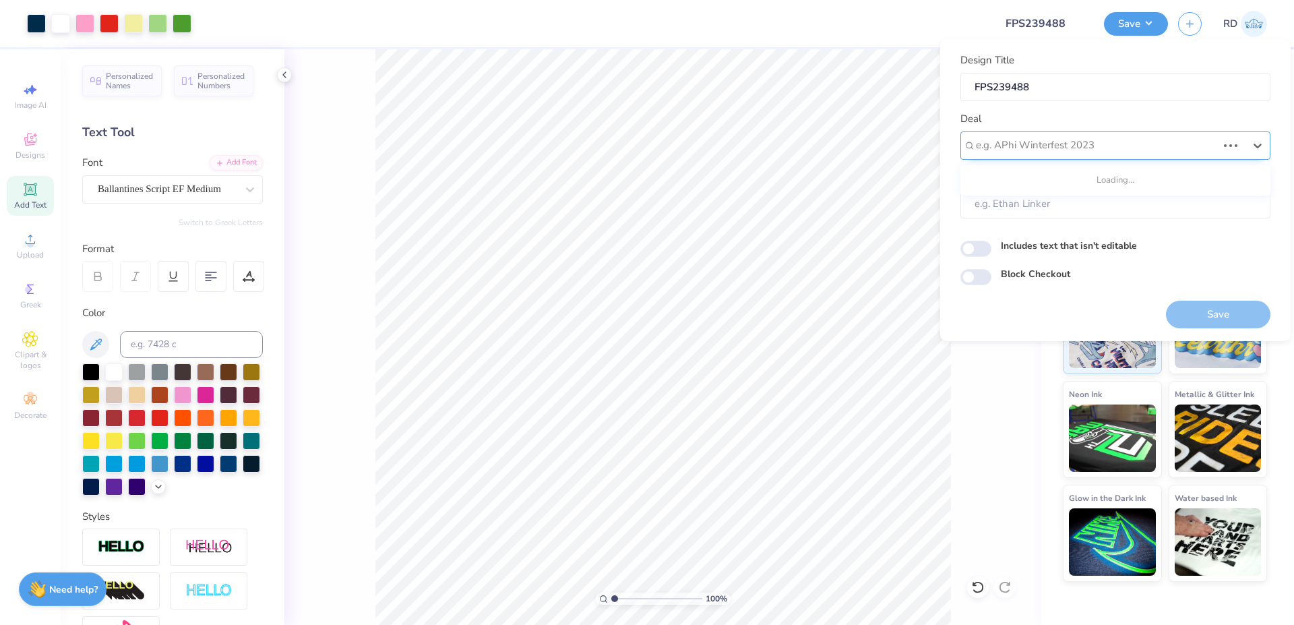
click at [1047, 152] on div at bounding box center [1096, 145] width 241 height 18
click at [1069, 176] on div "Design Tool Gallery" at bounding box center [1115, 181] width 299 height 22
type input "gallery"
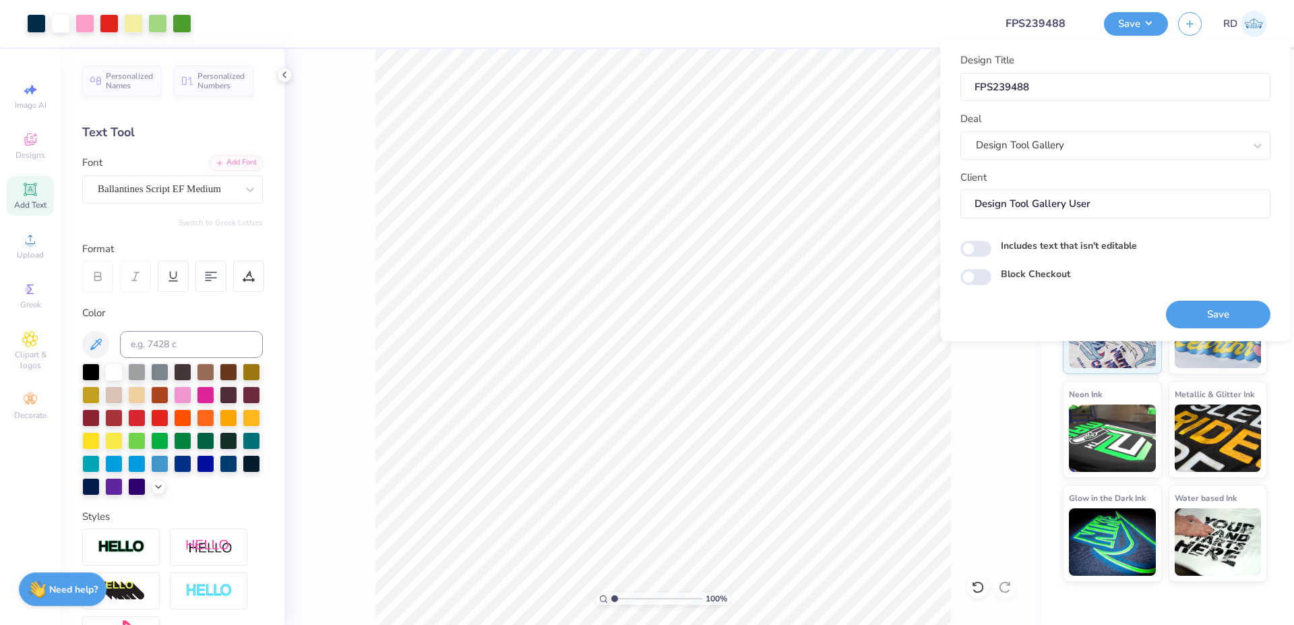
type input "Design Tool Gallery User"
click at [1195, 306] on button "Save" at bounding box center [1218, 315] width 104 height 28
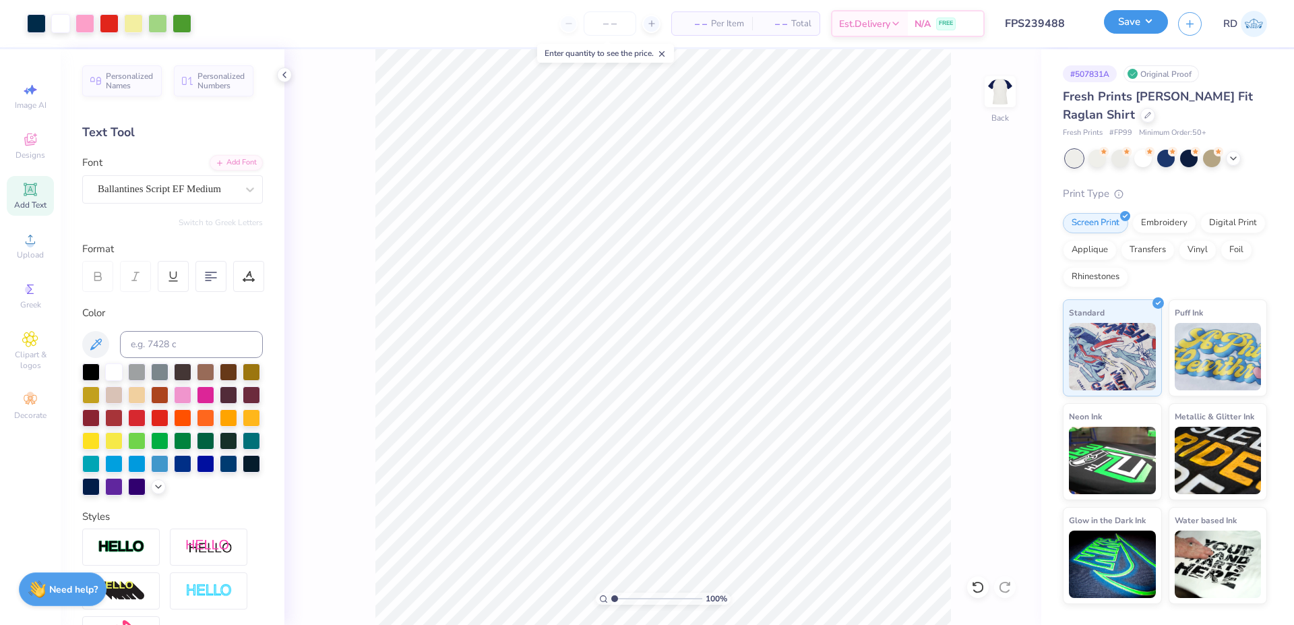
click at [1144, 24] on button "Save" at bounding box center [1136, 22] width 64 height 24
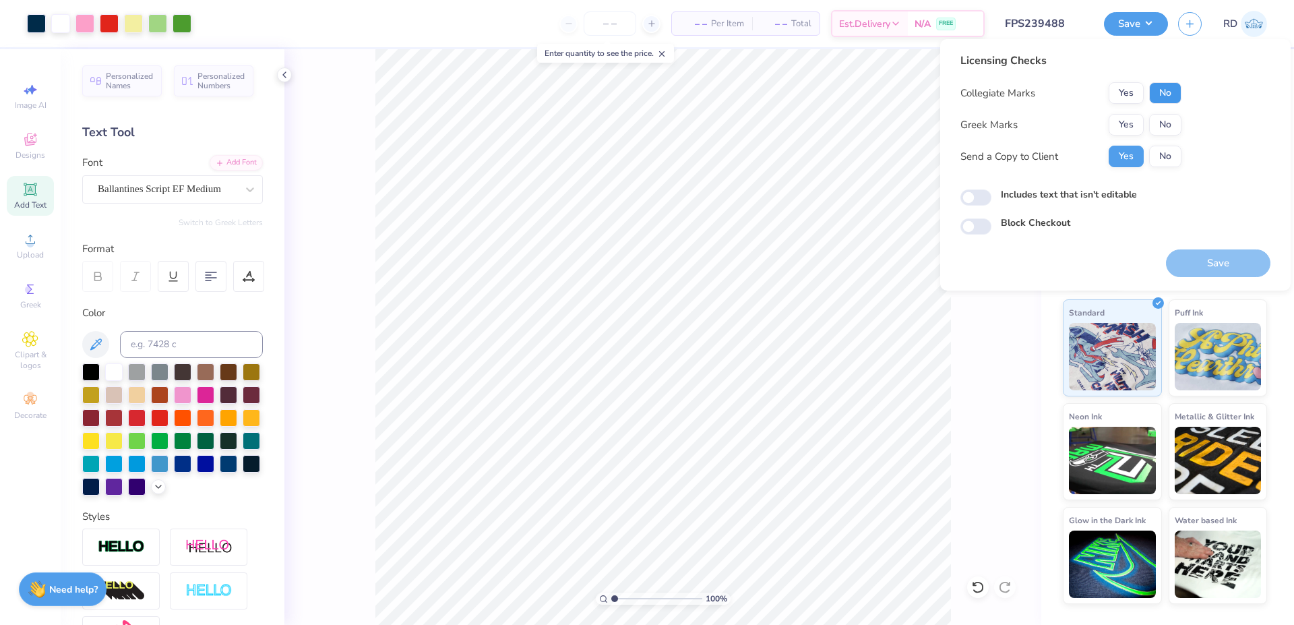
click at [1172, 95] on button "No" at bounding box center [1165, 93] width 32 height 22
click at [1142, 122] on button "Yes" at bounding box center [1126, 125] width 35 height 22
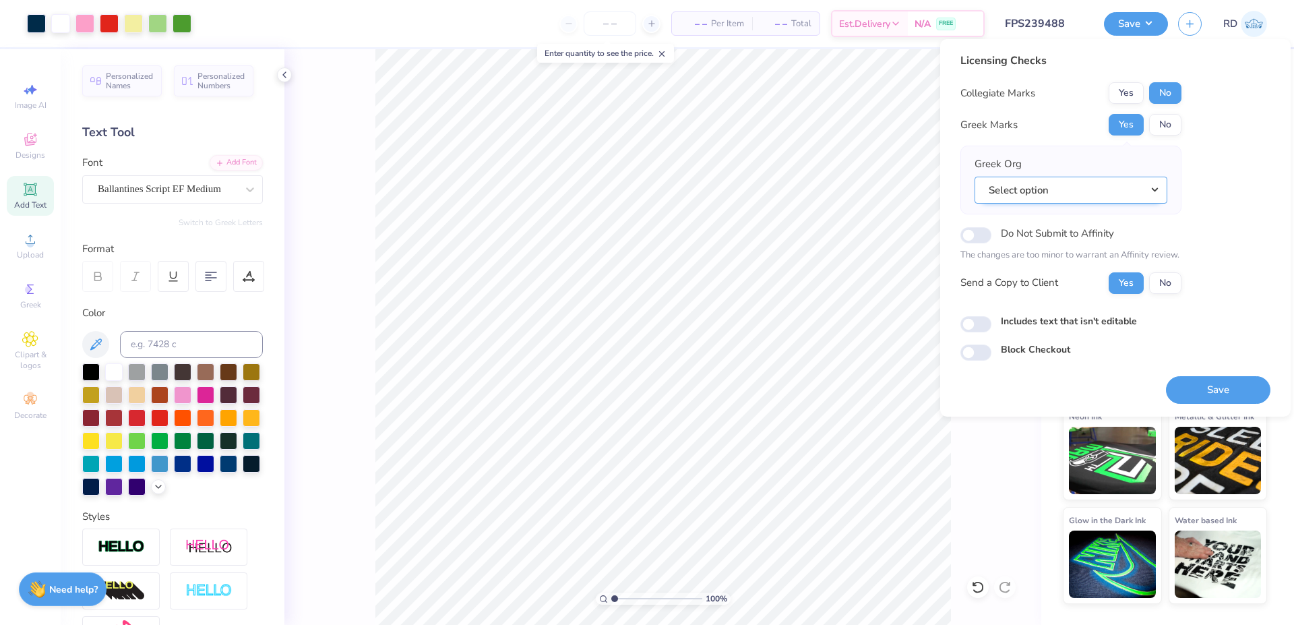
click at [1108, 179] on button "Select option" at bounding box center [1070, 191] width 193 height 28
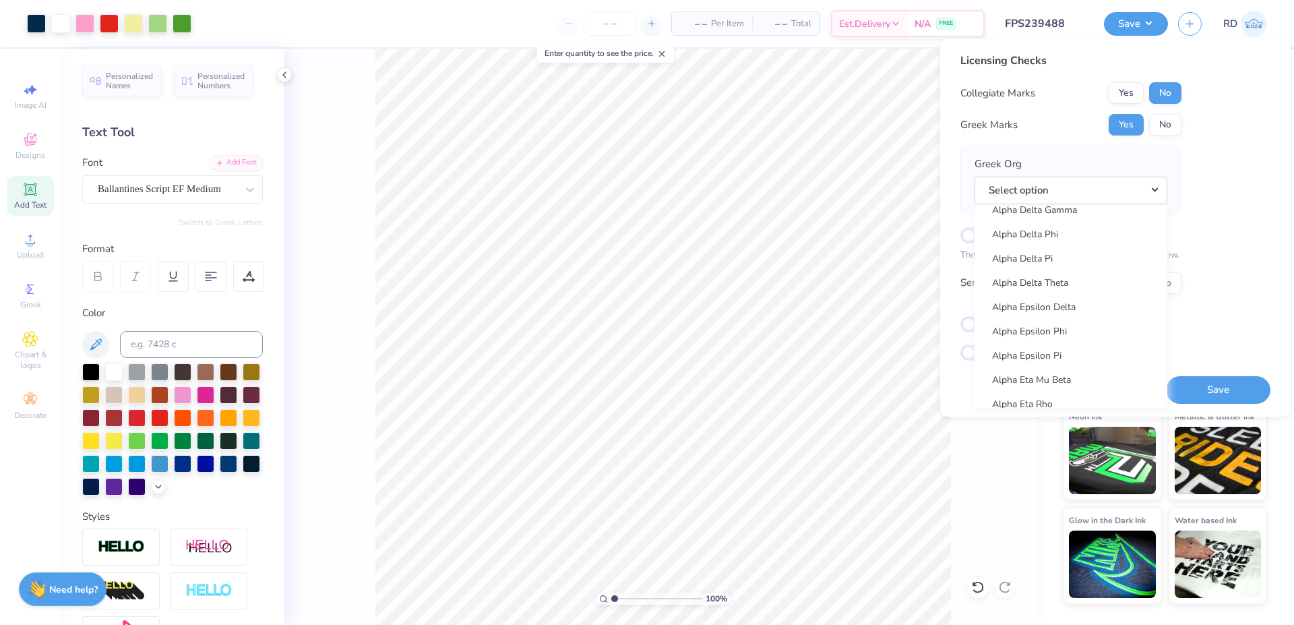
scroll to position [243, 0]
click at [1034, 319] on link "Alpha Delta Pi" at bounding box center [1071, 319] width 182 height 22
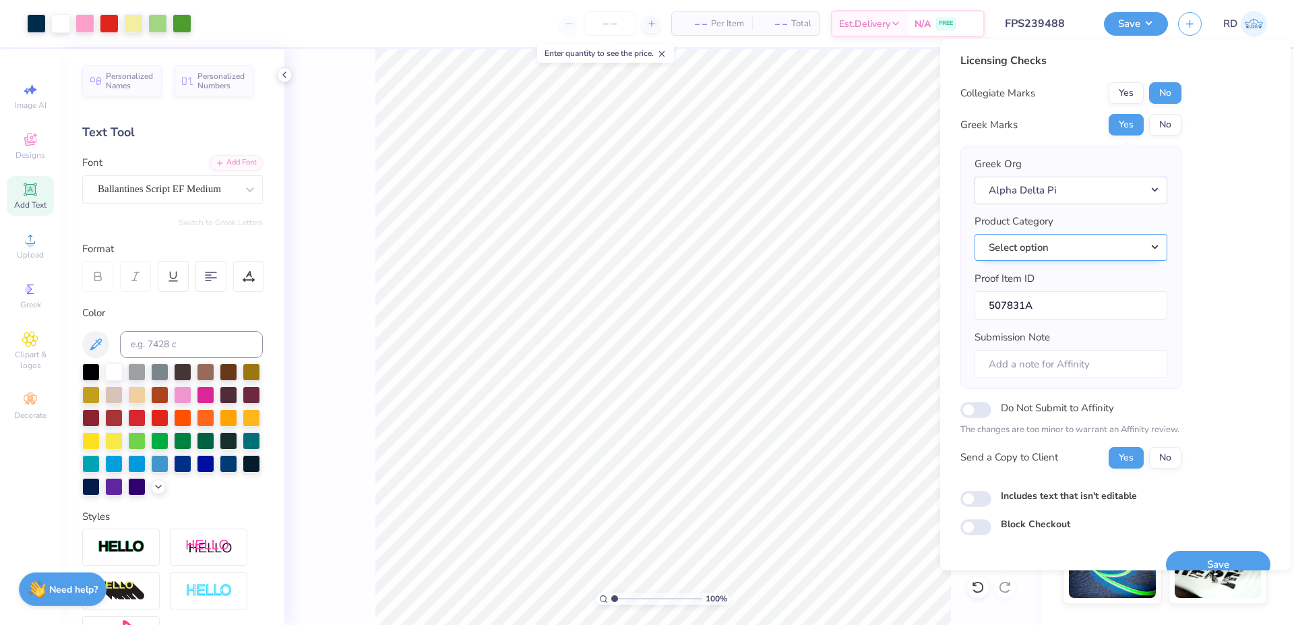
click at [1042, 235] on button "Select option" at bounding box center [1070, 248] width 193 height 28
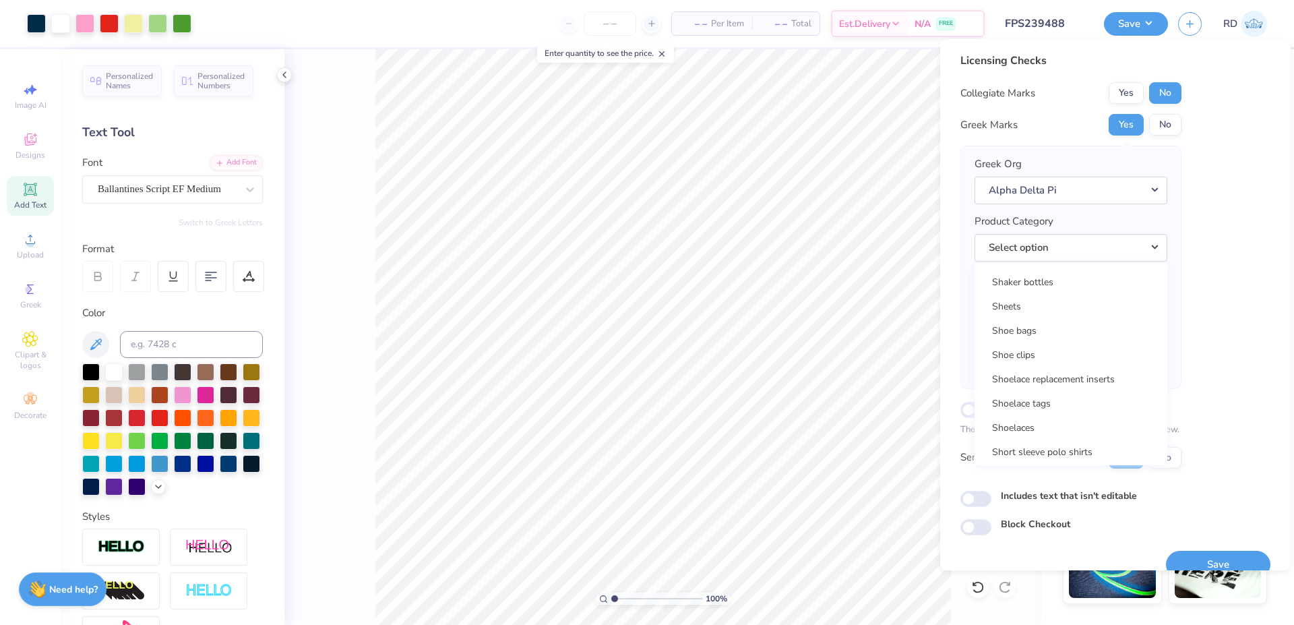
scroll to position [19384, 0]
click at [1067, 453] on link "Short sleeve t-shirts" at bounding box center [1071, 448] width 182 height 22
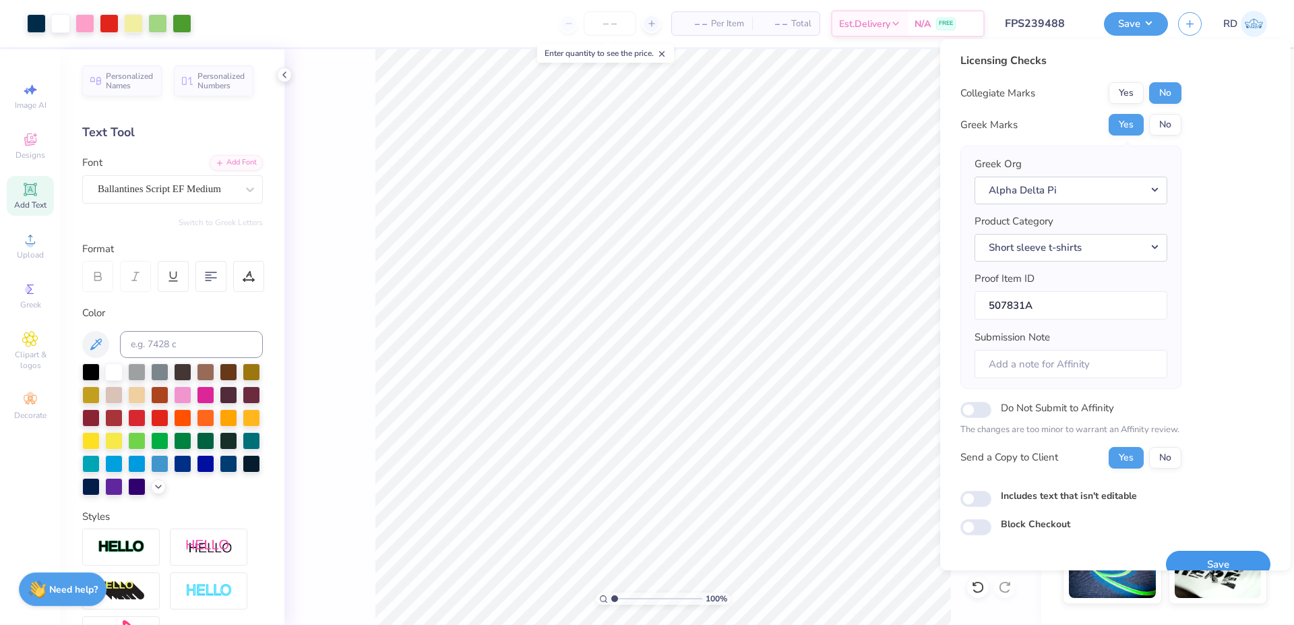
click at [1193, 557] on button "Save" at bounding box center [1218, 565] width 104 height 28
click at [999, 303] on input "507831A" at bounding box center [1070, 305] width 193 height 29
click at [989, 303] on input "507831A" at bounding box center [1070, 305] width 193 height 29
click at [991, 303] on input "507831A" at bounding box center [1070, 305] width 193 height 29
drag, startPoint x: 991, startPoint y: 303, endPoint x: 1025, endPoint y: 304, distance: 34.4
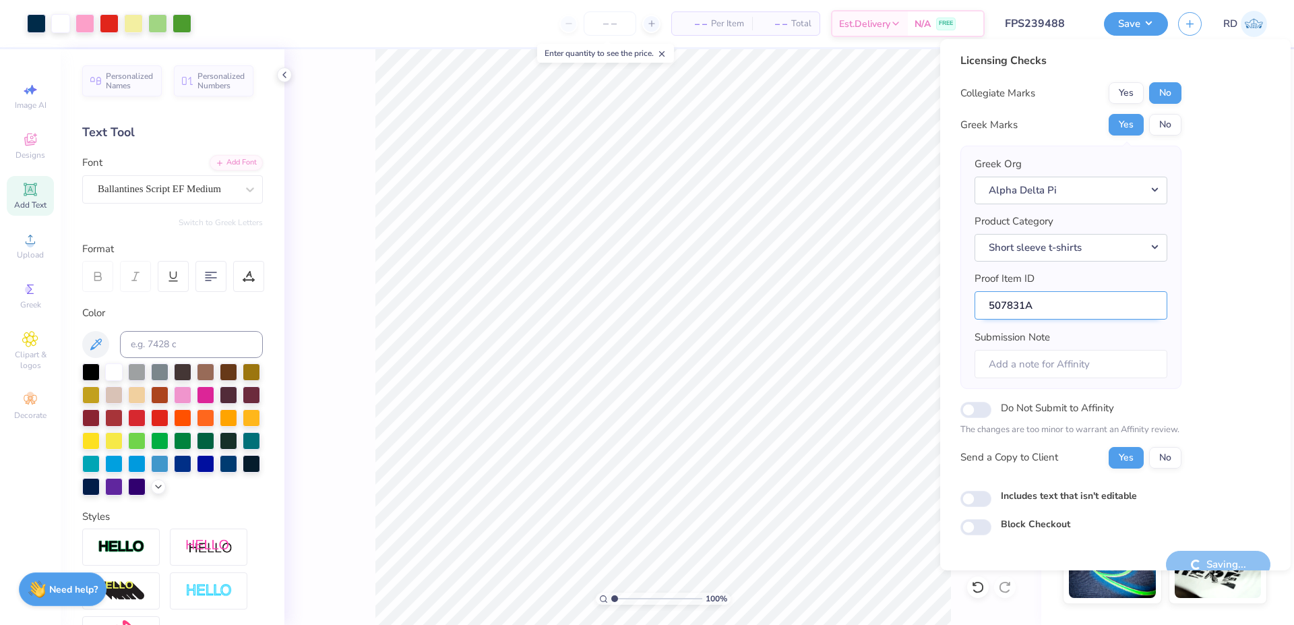
click at [1025, 304] on input "507831A" at bounding box center [1070, 305] width 193 height 29
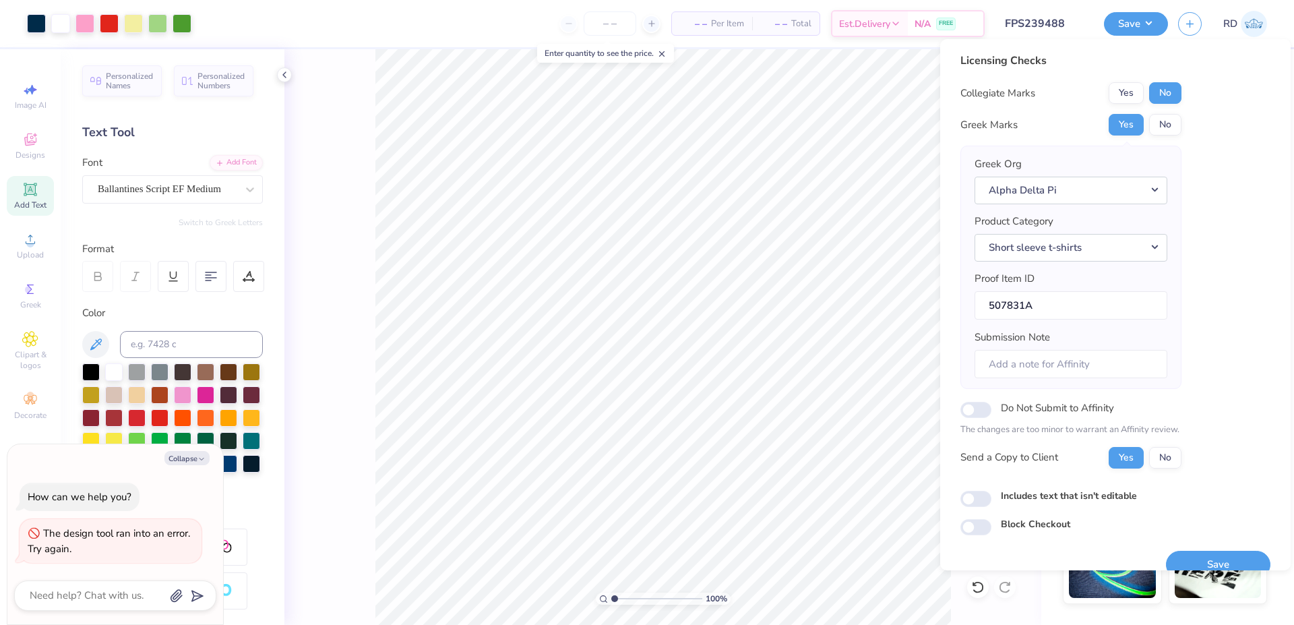
type textarea "x"
